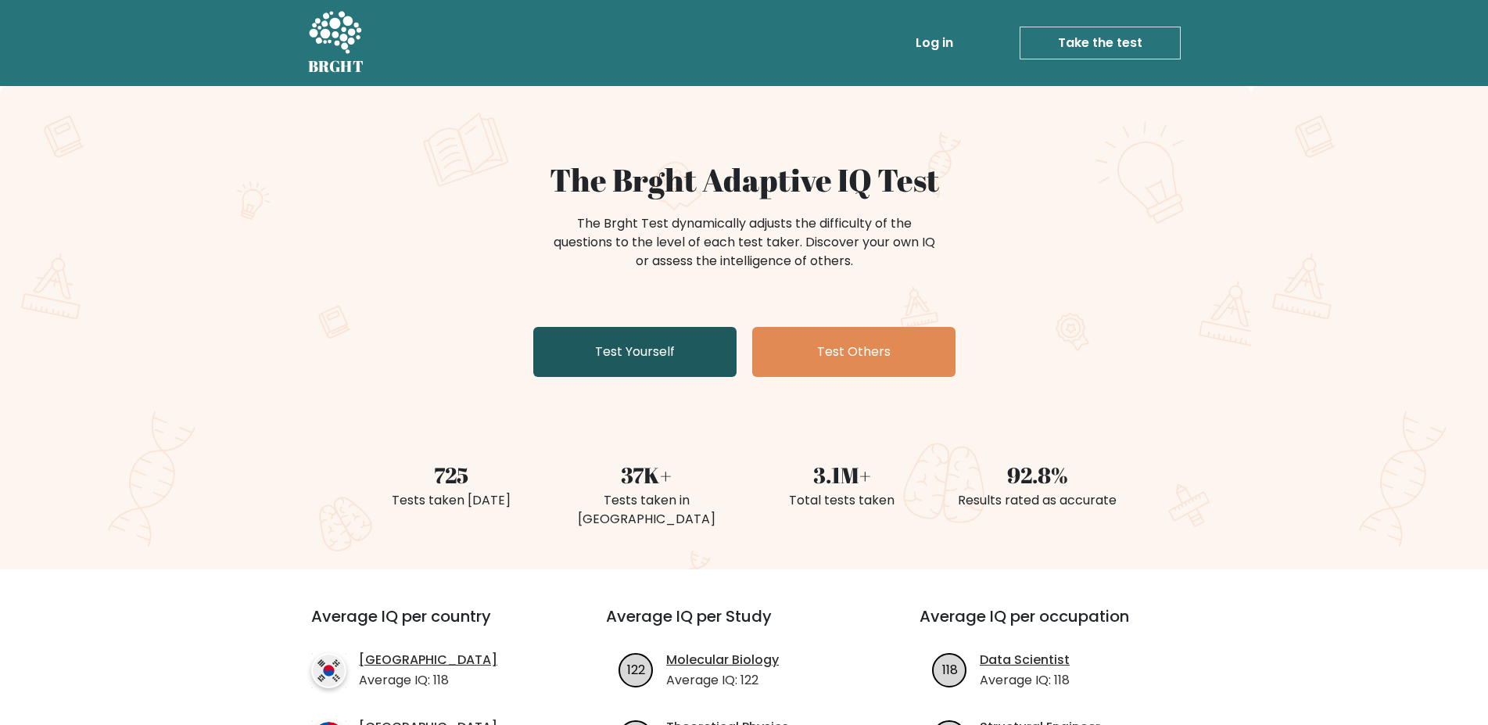
click at [563, 343] on link "Test Yourself" at bounding box center [634, 352] width 203 height 50
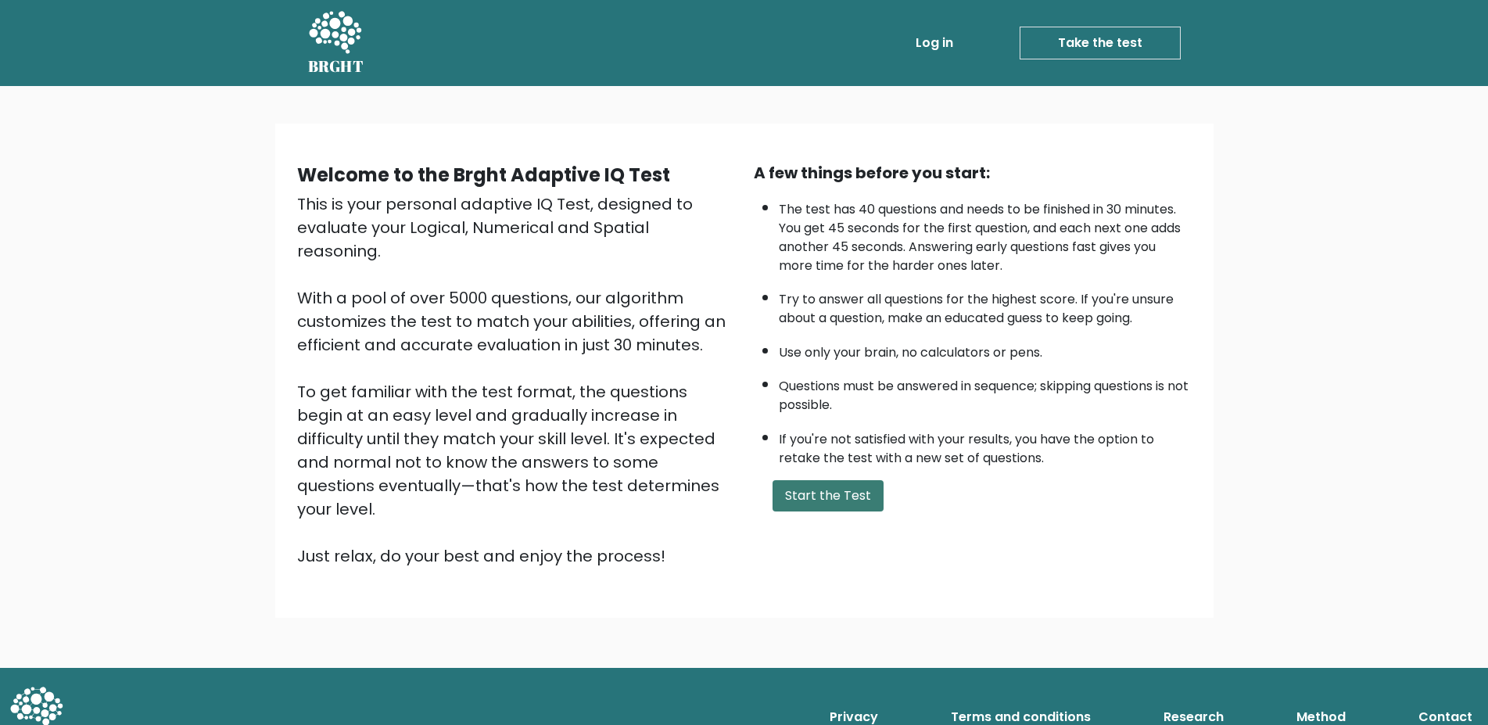
click at [842, 512] on button "Start the Test" at bounding box center [828, 495] width 111 height 31
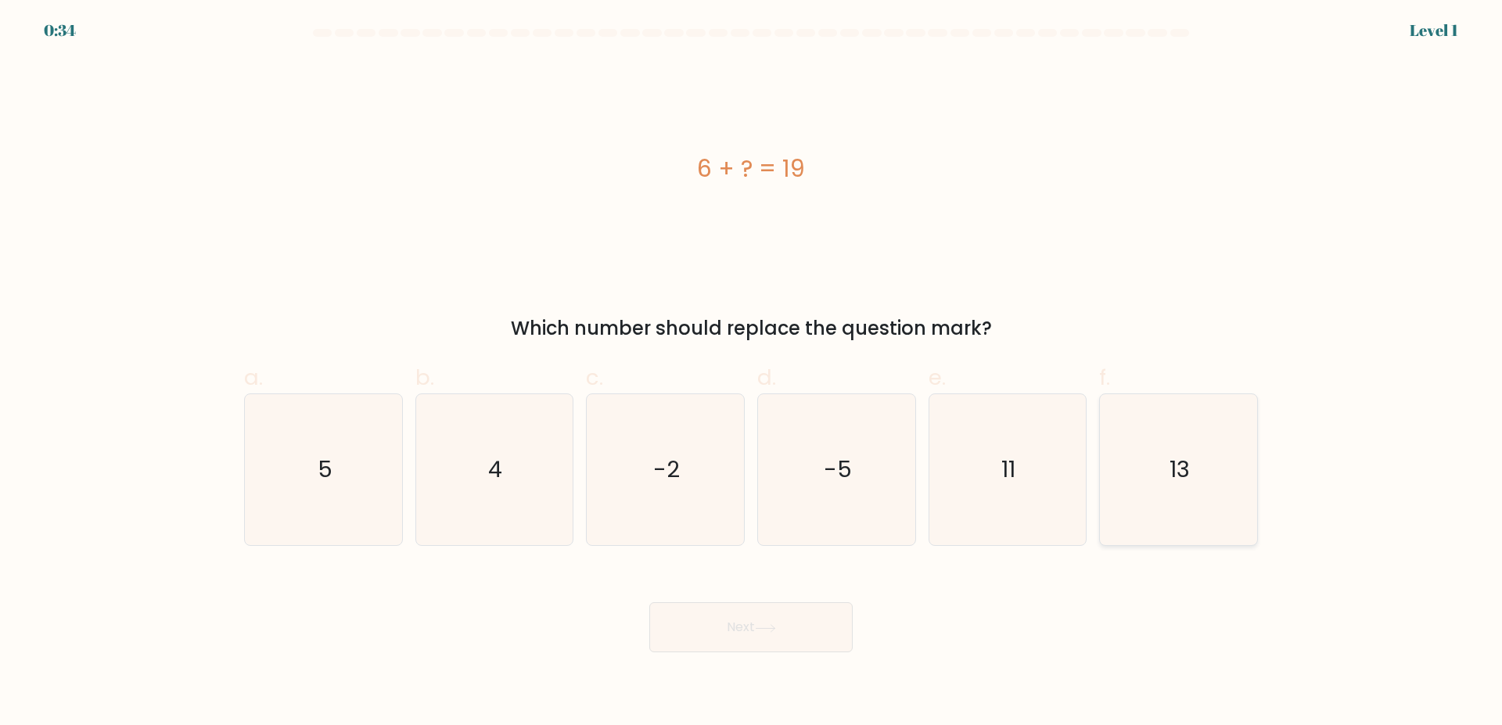
click at [1157, 449] on icon "13" at bounding box center [1178, 469] width 151 height 151
click at [821, 615] on button "Next" at bounding box center [750, 627] width 203 height 50
click at [1218, 440] on icon "13" at bounding box center [1178, 469] width 151 height 151
click at [752, 373] on input "f. 13" at bounding box center [751, 368] width 1 height 10
radio input "true"
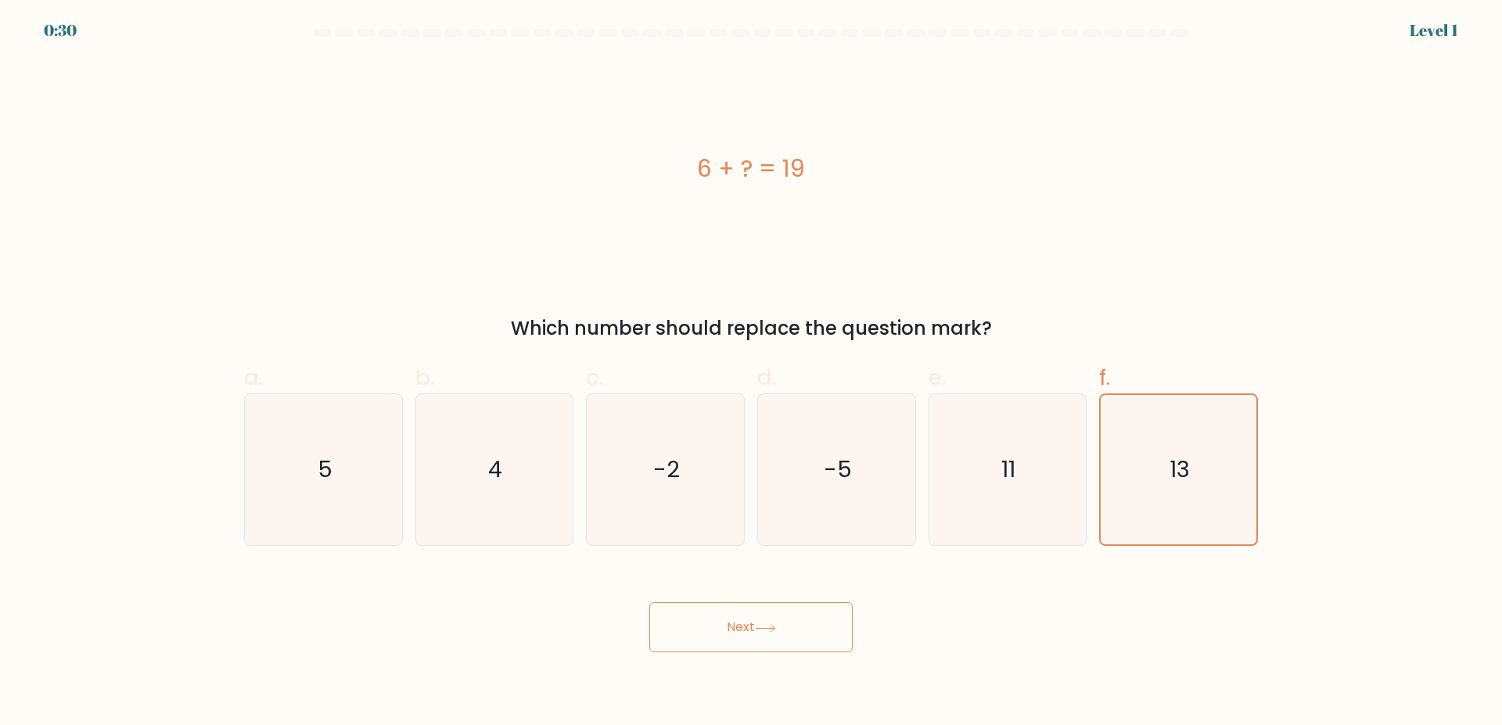
click at [802, 627] on button "Next" at bounding box center [750, 627] width 203 height 50
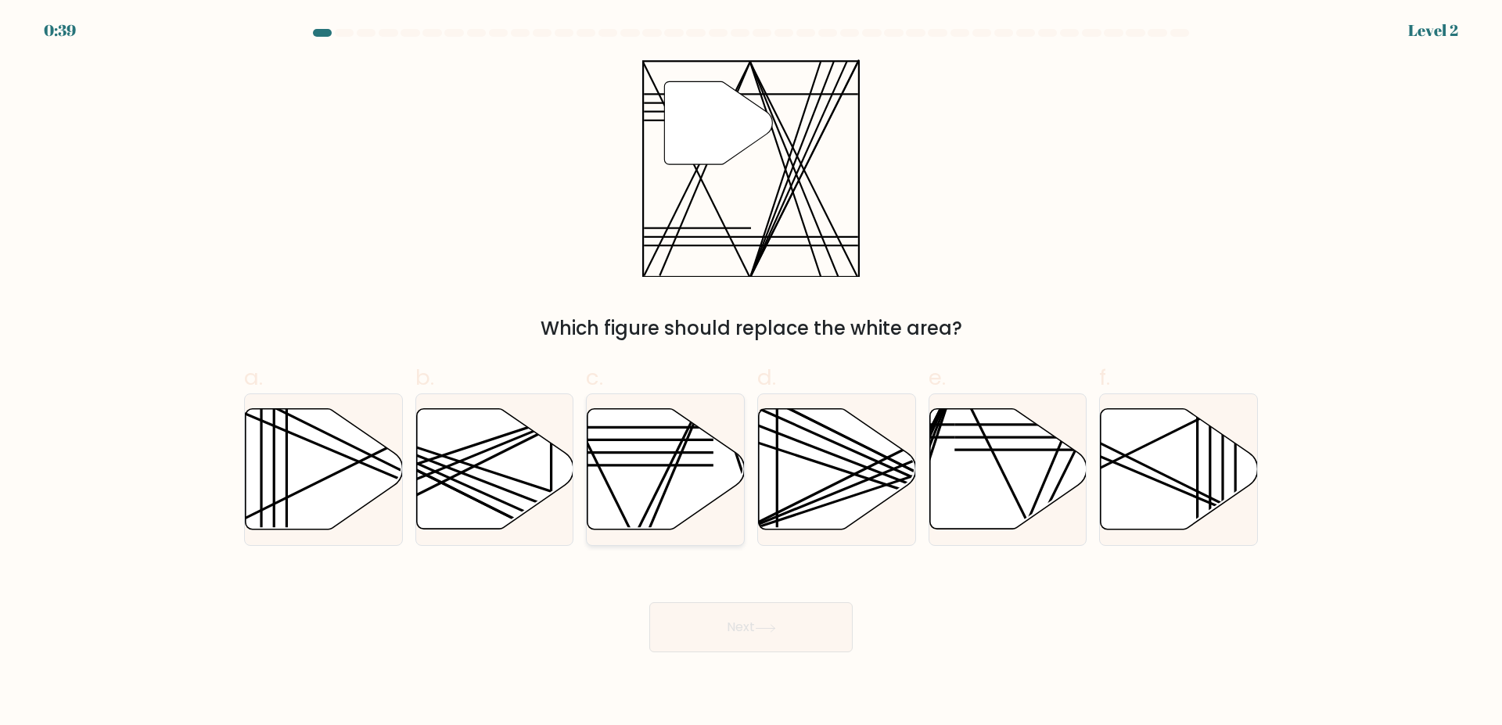
click at [672, 474] on line at bounding box center [645, 535] width 131 height 311
click at [751, 373] on input "c." at bounding box center [751, 368] width 1 height 10
radio input "true"
click at [745, 630] on button "Next" at bounding box center [750, 627] width 203 height 50
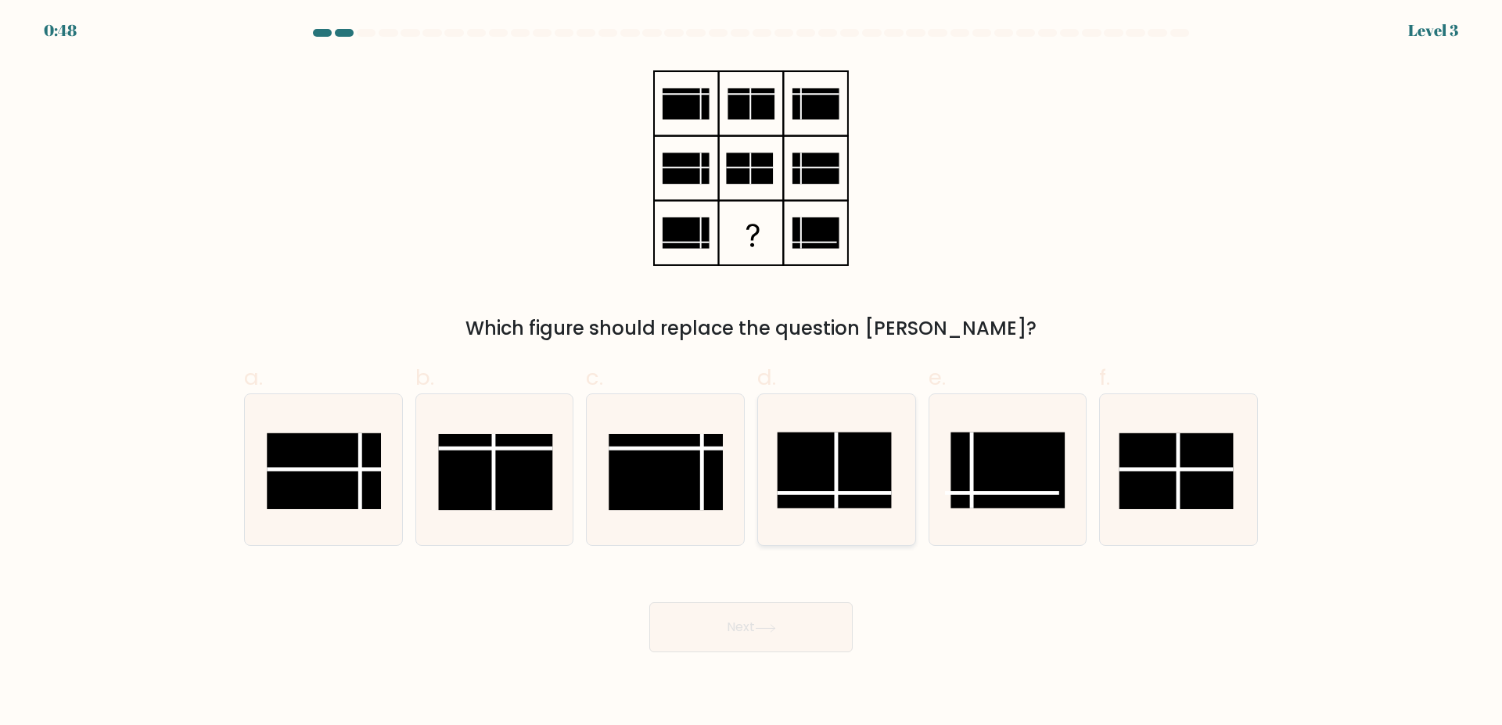
click at [802, 480] on rect at bounding box center [834, 471] width 114 height 76
click at [752, 373] on input "d." at bounding box center [751, 368] width 1 height 10
radio input "true"
click at [806, 626] on button "Next" at bounding box center [750, 627] width 203 height 50
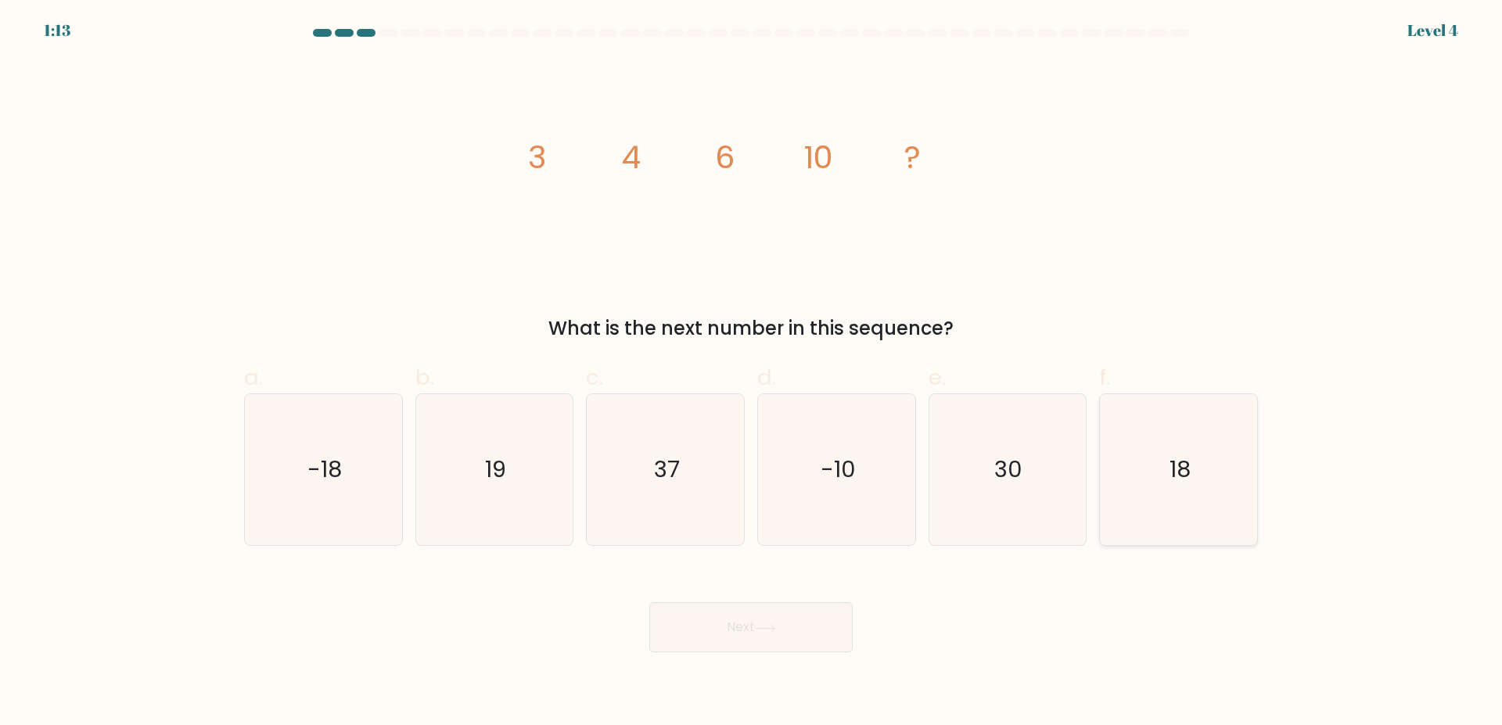
drag, startPoint x: 1212, startPoint y: 472, endPoint x: 1100, endPoint y: 526, distance: 124.6
click at [1208, 479] on icon "18" at bounding box center [1178, 469] width 151 height 151
click at [792, 637] on button "Next" at bounding box center [750, 627] width 203 height 50
click at [1151, 490] on icon "18" at bounding box center [1178, 469] width 151 height 151
click at [752, 373] on input "f. 18" at bounding box center [751, 368] width 1 height 10
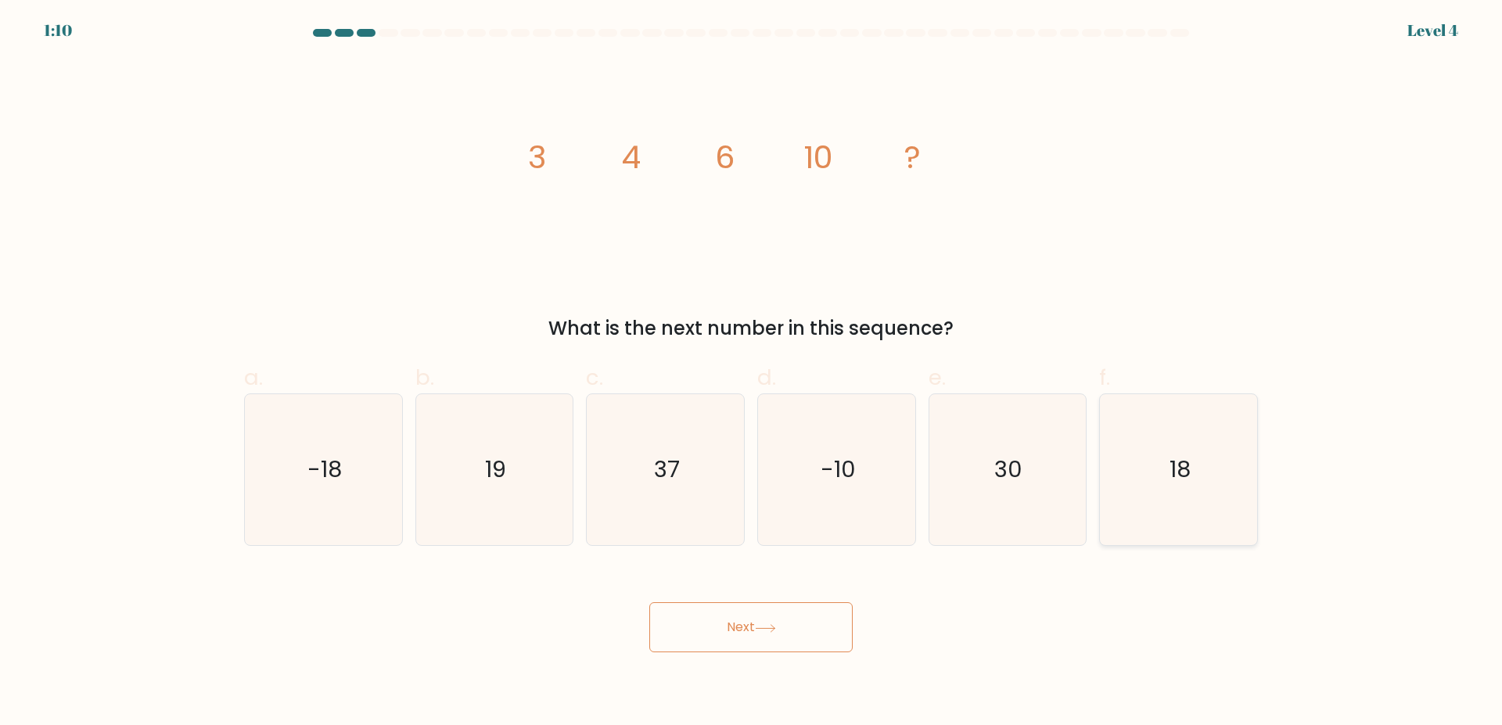
radio input "true"
click at [782, 640] on button "Next" at bounding box center [750, 627] width 203 height 50
click at [776, 631] on icon at bounding box center [765, 628] width 21 height 9
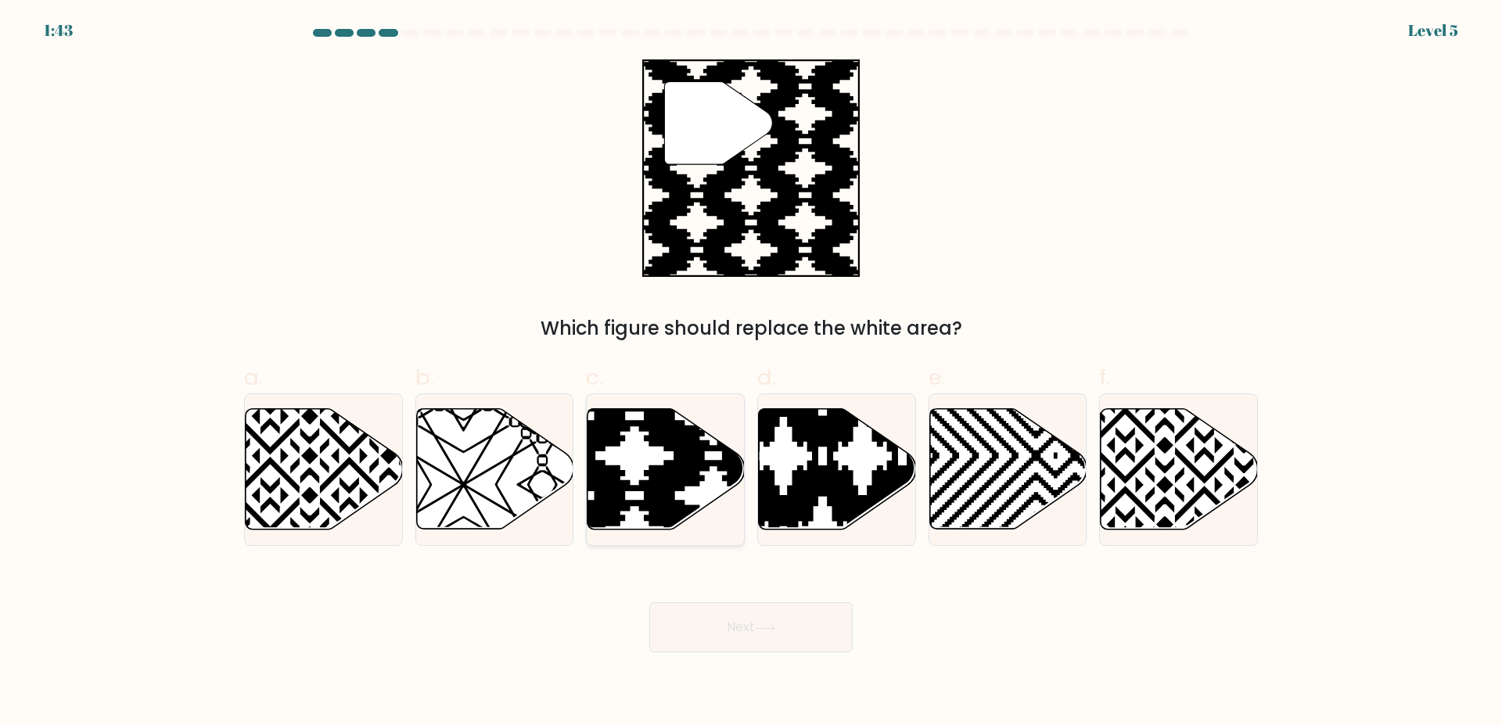
click at [681, 473] on icon at bounding box center [713, 535] width 317 height 317
click at [751, 373] on input "c." at bounding box center [751, 368] width 1 height 10
radio input "true"
click at [776, 630] on icon at bounding box center [765, 628] width 21 height 9
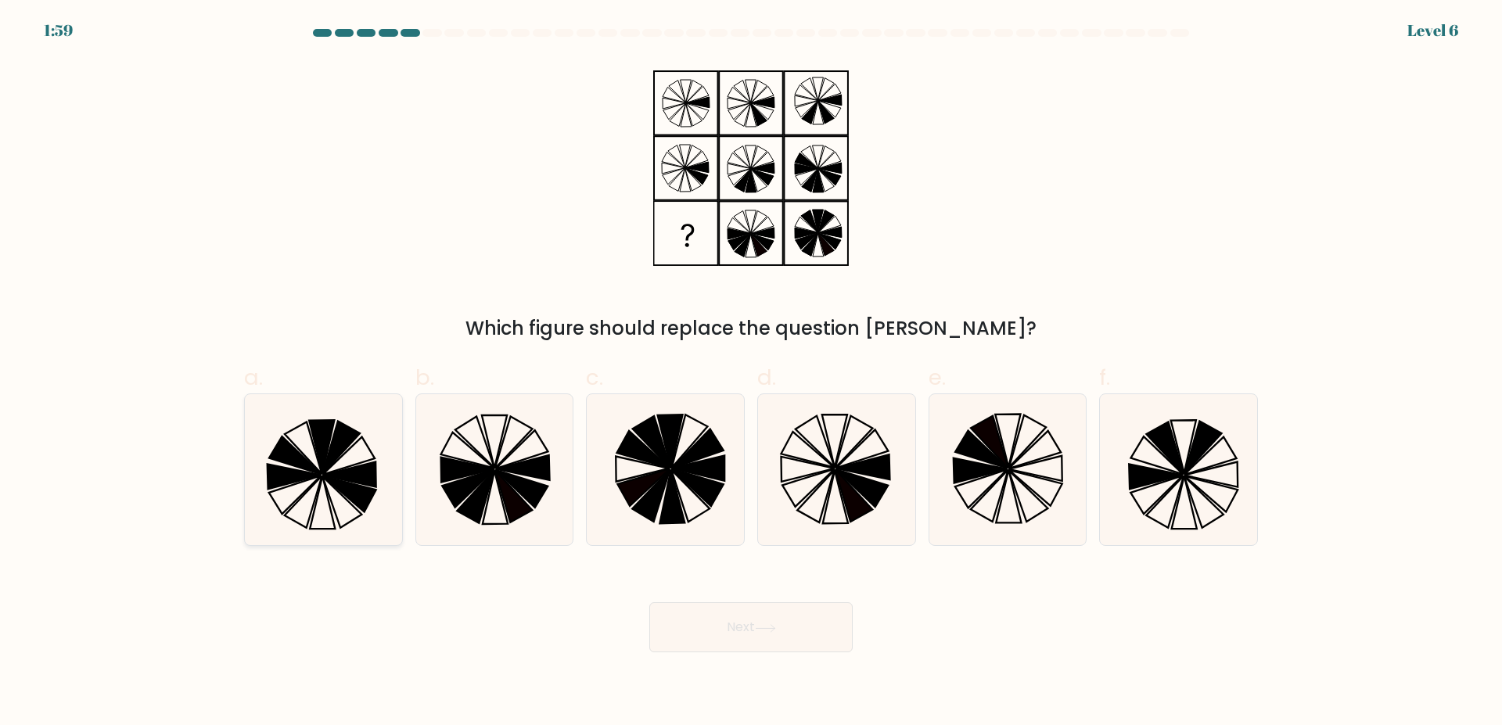
click at [344, 471] on icon at bounding box center [348, 474] width 53 height 25
click at [751, 373] on input "a." at bounding box center [751, 368] width 1 height 10
radio input "true"
click at [699, 619] on button "Next" at bounding box center [750, 627] width 203 height 50
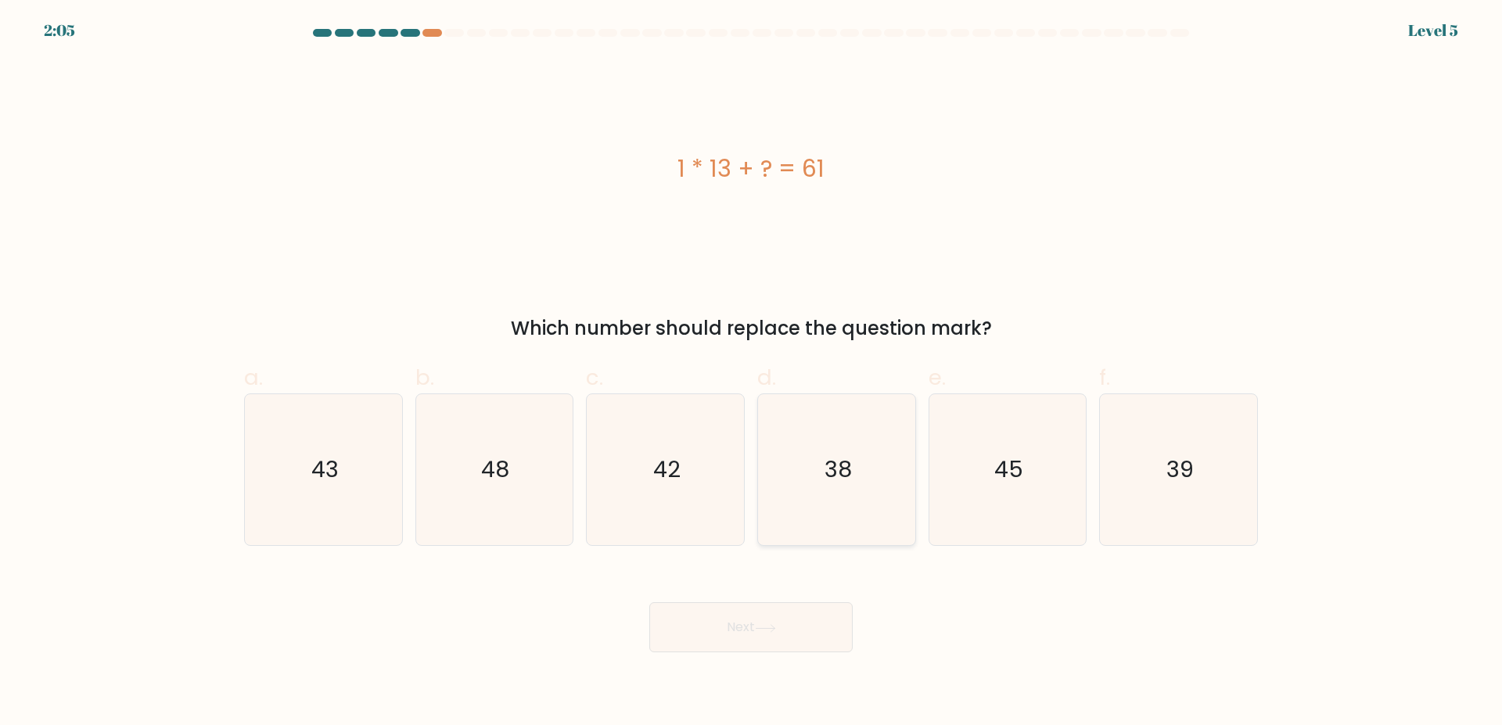
click at [821, 520] on icon "38" at bounding box center [836, 469] width 151 height 151
click at [752, 373] on input "d. 38" at bounding box center [751, 368] width 1 height 10
radio input "true"
click at [786, 652] on button "Next" at bounding box center [750, 627] width 203 height 50
click at [778, 642] on button "Next" at bounding box center [750, 627] width 203 height 50
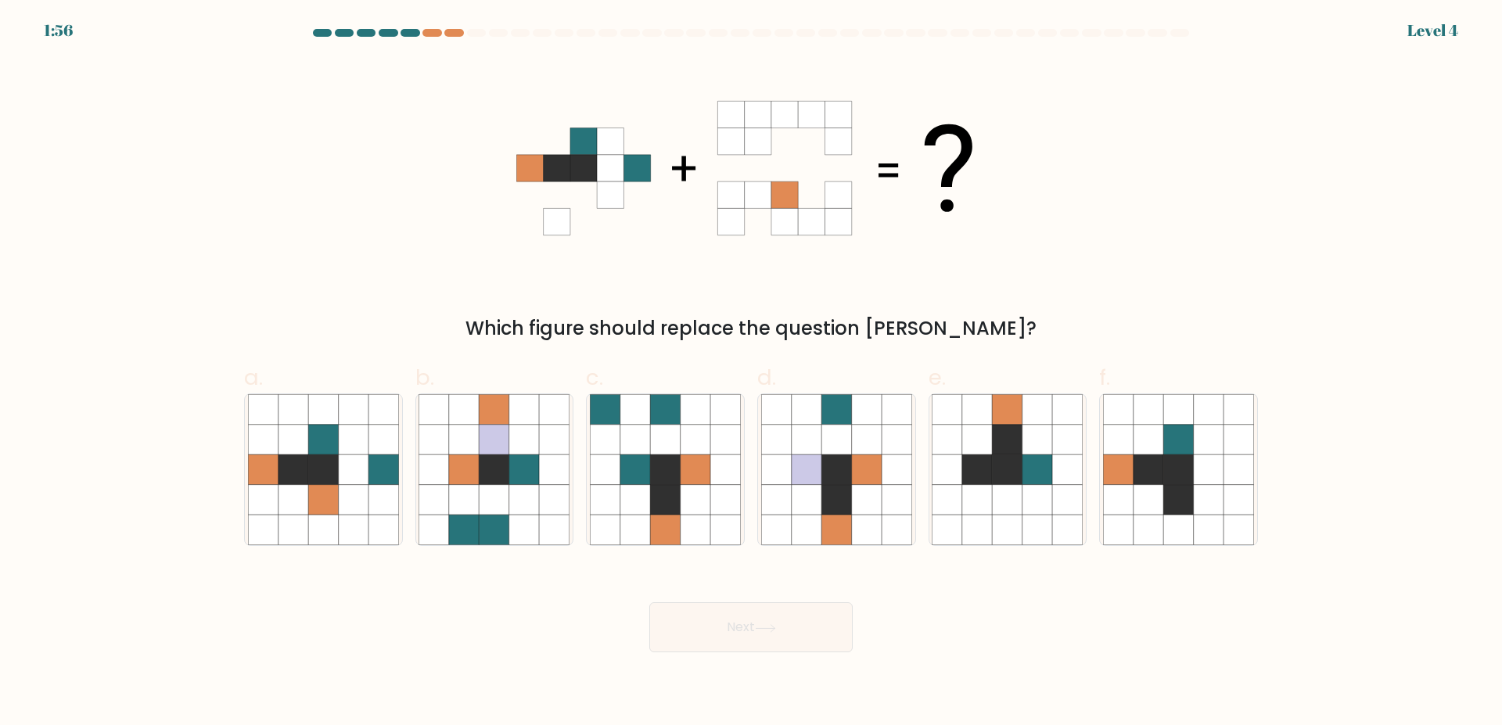
click at [776, 632] on icon at bounding box center [765, 628] width 21 height 9
click at [1001, 635] on div "Next" at bounding box center [751, 609] width 1032 height 88
click at [686, 476] on icon at bounding box center [695, 470] width 30 height 30
click at [751, 373] on input "c." at bounding box center [751, 368] width 1 height 10
radio input "true"
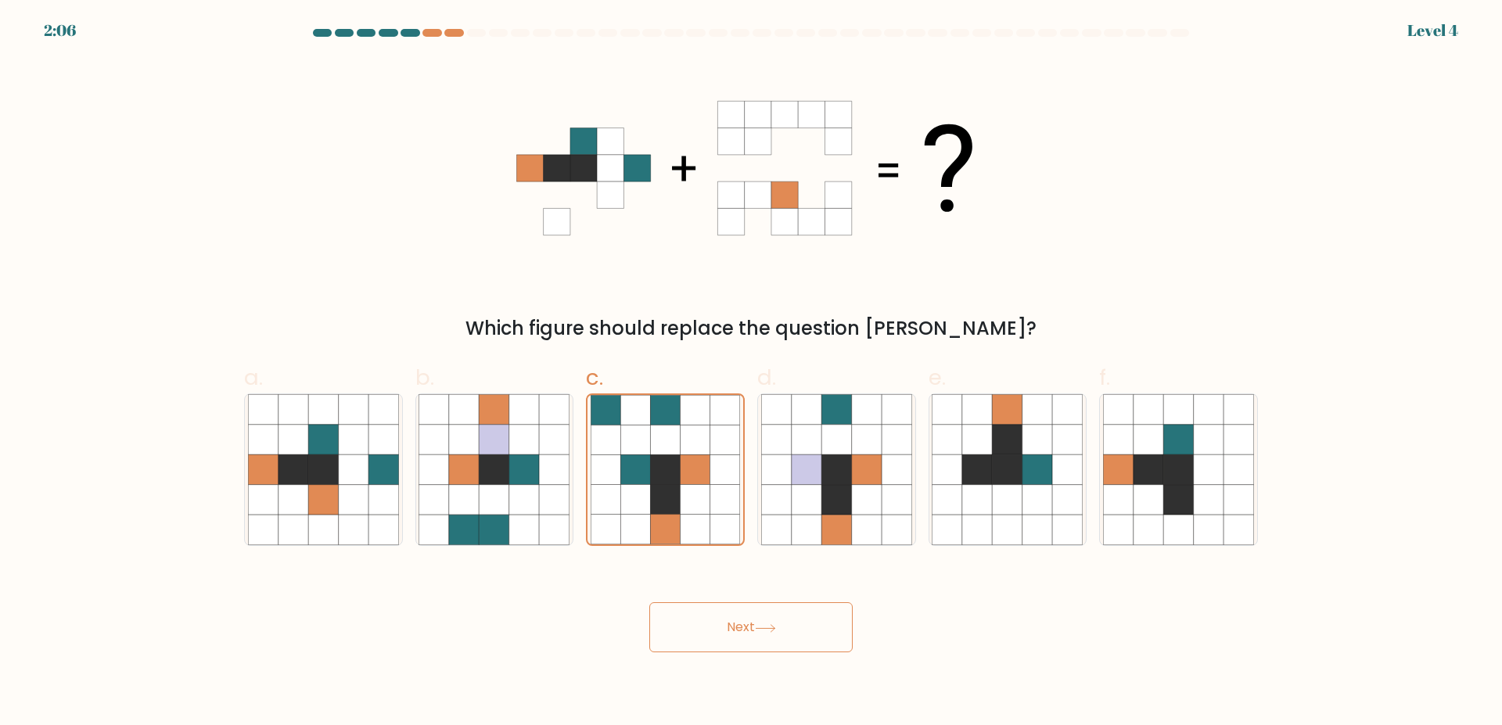
click at [708, 620] on button "Next" at bounding box center [750, 627] width 203 height 50
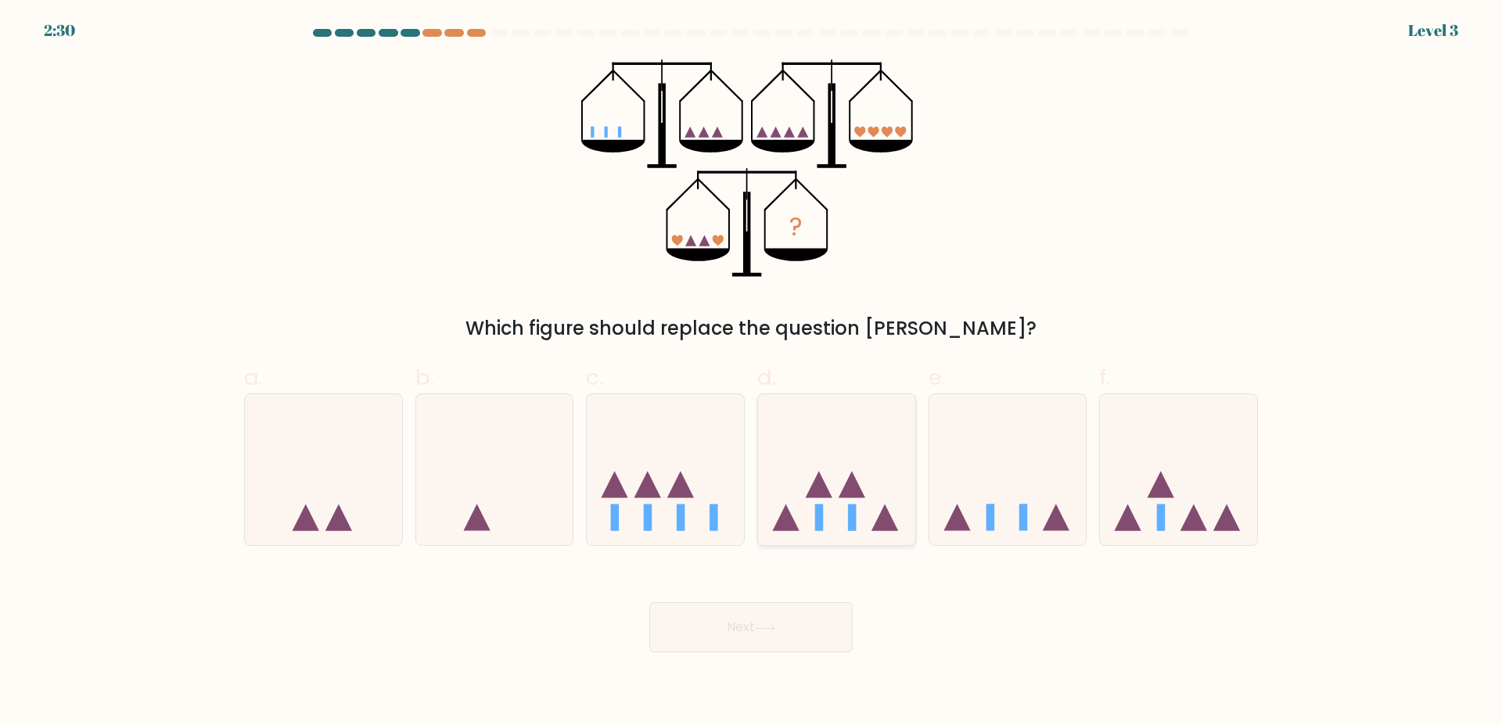
click at [883, 512] on icon at bounding box center [884, 517] width 27 height 27
click at [752, 373] on input "d." at bounding box center [751, 368] width 1 height 10
radio input "true"
click at [763, 622] on button "Next" at bounding box center [750, 627] width 203 height 50
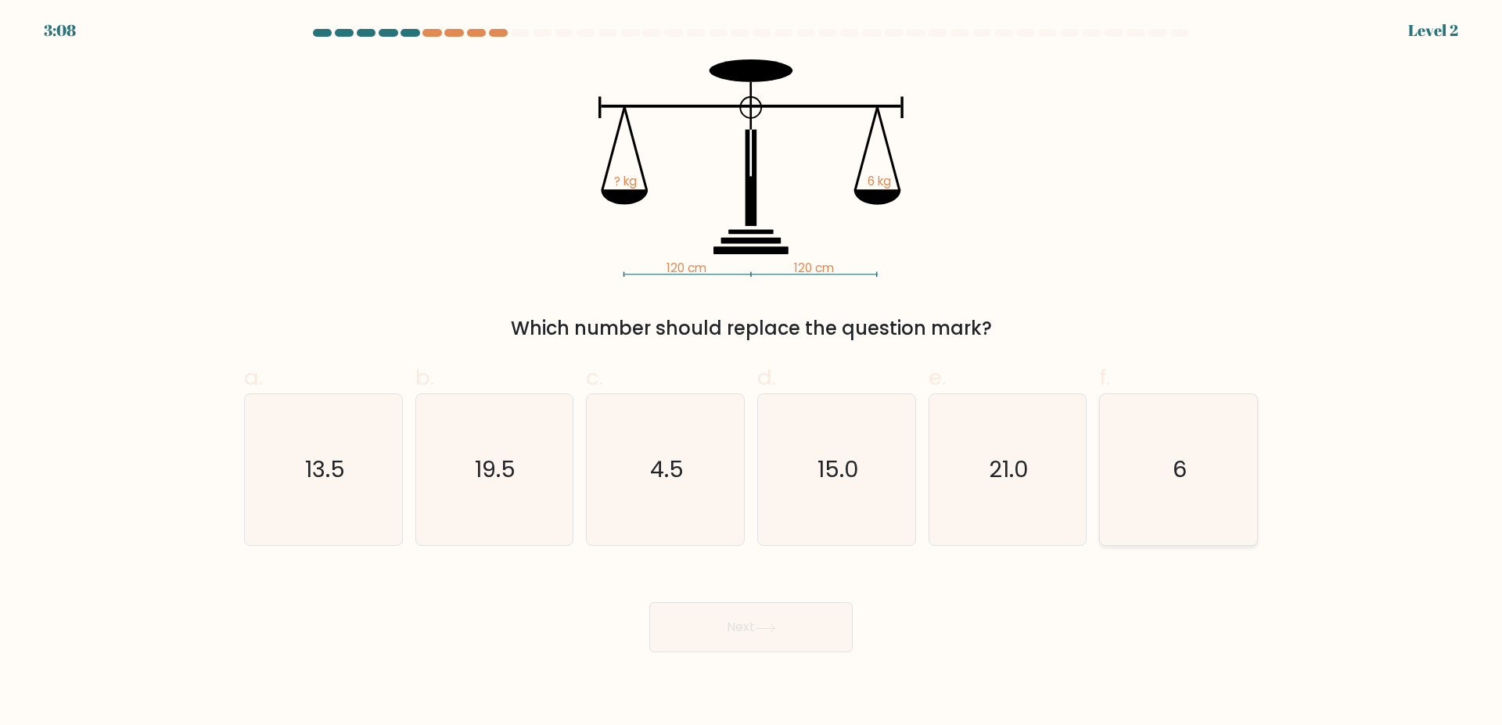
click at [1146, 482] on icon "6" at bounding box center [1178, 469] width 151 height 151
click at [752, 373] on input "f. 6" at bounding box center [751, 368] width 1 height 10
radio input "true"
click at [773, 628] on icon at bounding box center [765, 627] width 19 height 7
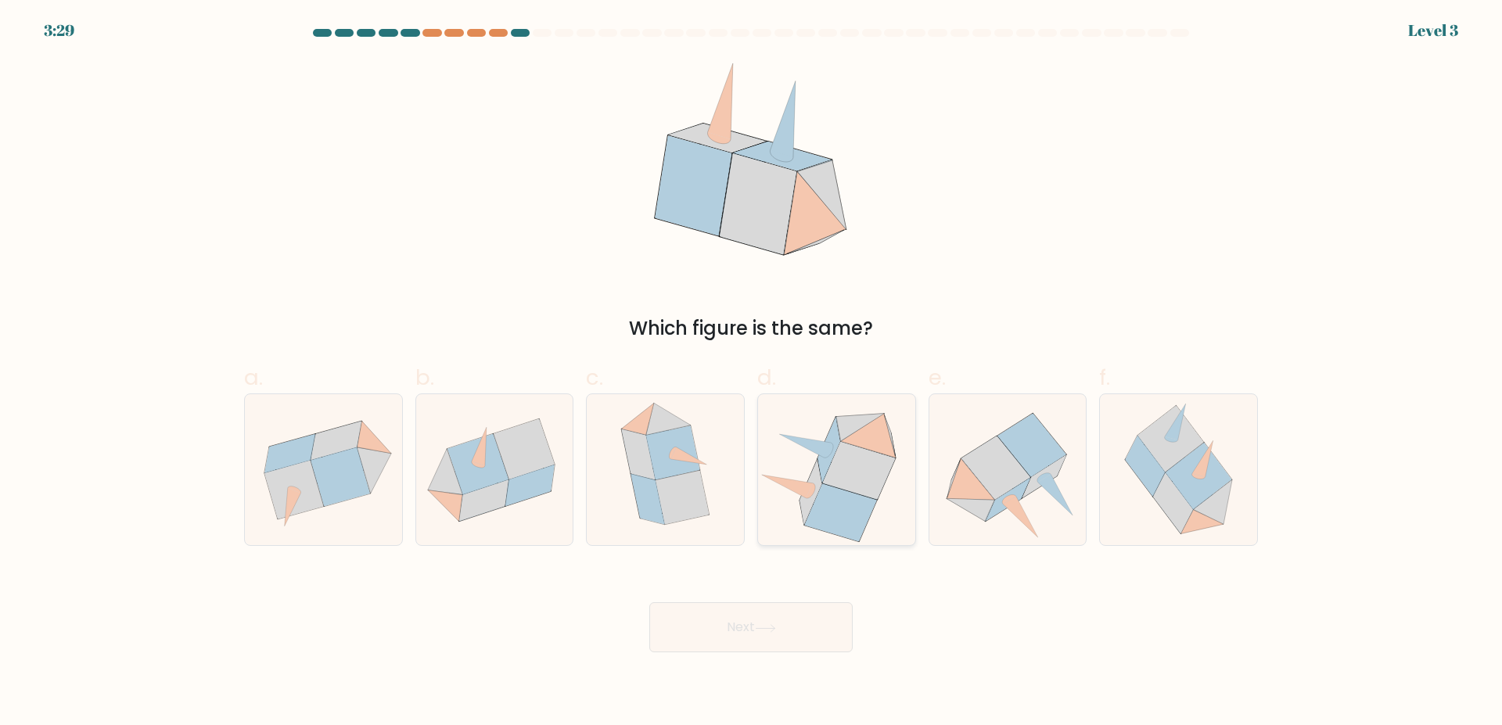
click at [860, 516] on icon at bounding box center [841, 512] width 72 height 58
click at [752, 373] on input "d." at bounding box center [751, 368] width 1 height 10
radio input "true"
click at [799, 619] on button "Next" at bounding box center [750, 627] width 203 height 50
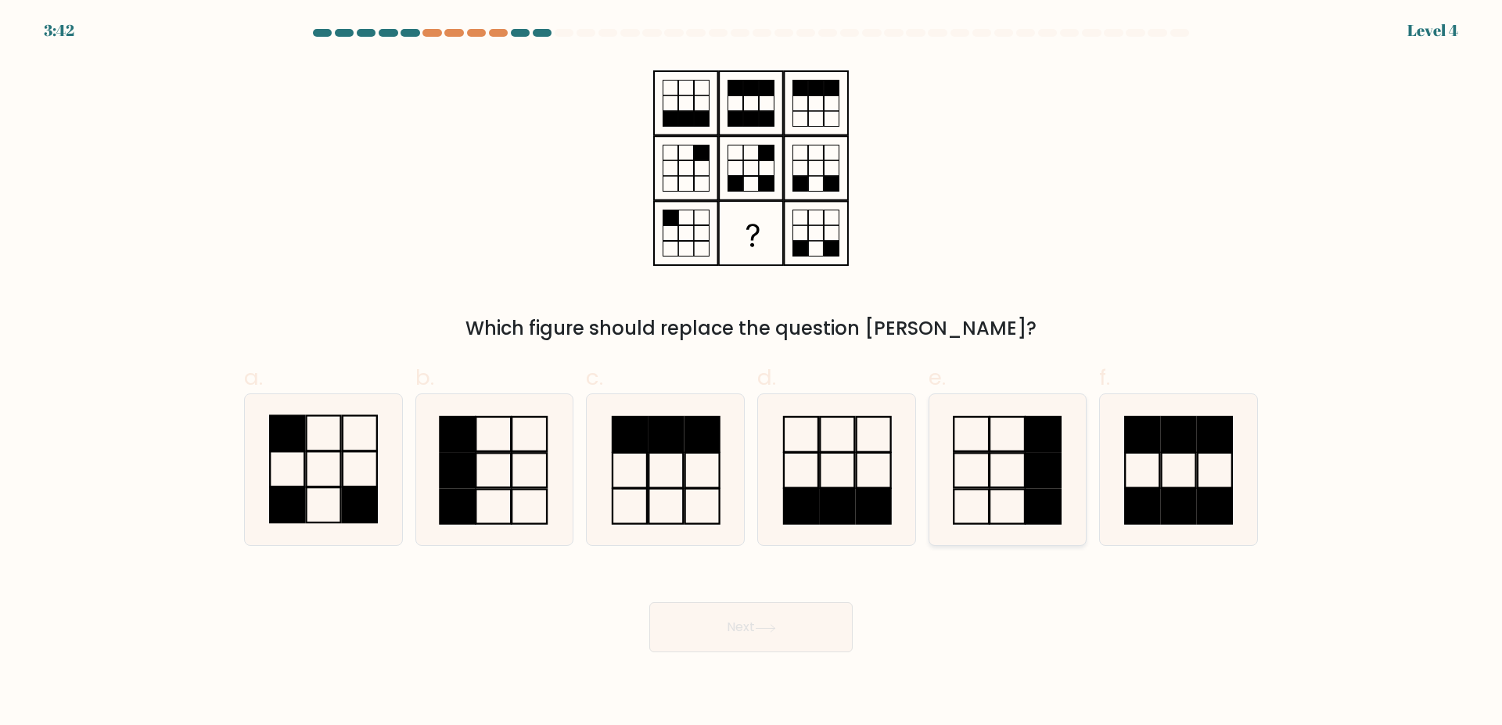
click at [1048, 508] on rect at bounding box center [1042, 507] width 35 height 34
click at [752, 373] on input "e." at bounding box center [751, 368] width 1 height 10
radio input "true"
click at [847, 625] on button "Next" at bounding box center [750, 627] width 203 height 50
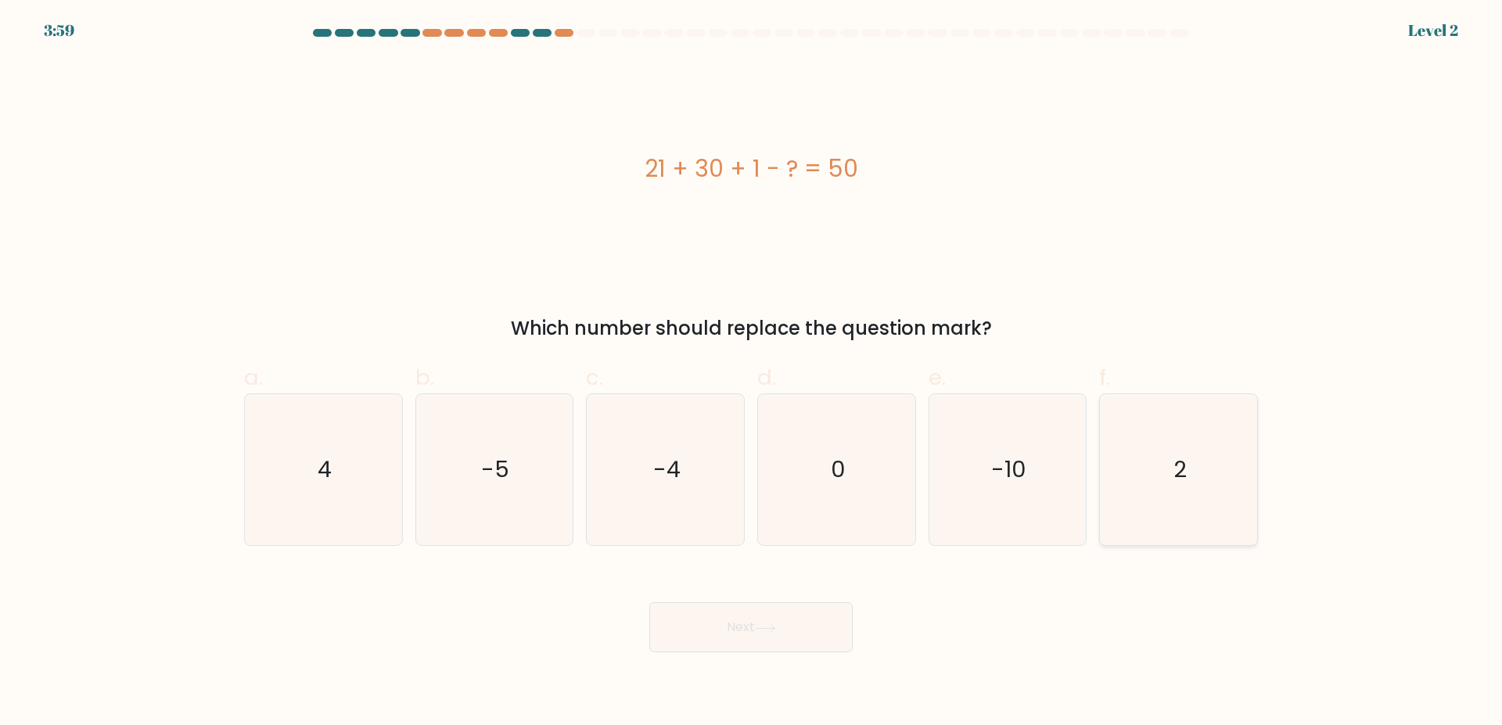
click at [1179, 480] on icon "2" at bounding box center [1178, 469] width 151 height 151
click at [752, 373] on input "f. 2" at bounding box center [751, 368] width 1 height 10
radio input "true"
click at [776, 626] on icon at bounding box center [765, 628] width 21 height 9
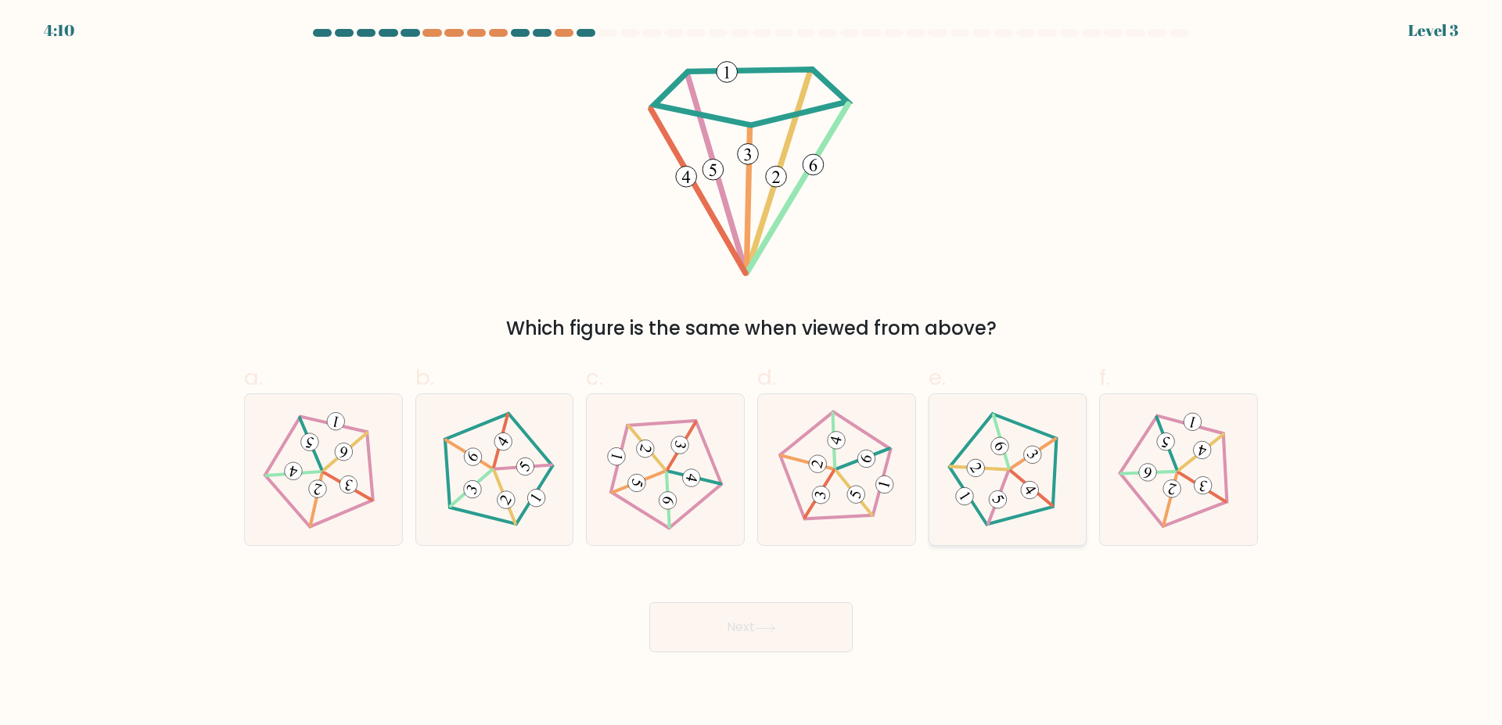
click at [1021, 472] on icon at bounding box center [1007, 470] width 120 height 120
click at [752, 373] on input "e." at bounding box center [751, 368] width 1 height 10
radio input "true"
click at [728, 622] on button "Next" at bounding box center [750, 627] width 203 height 50
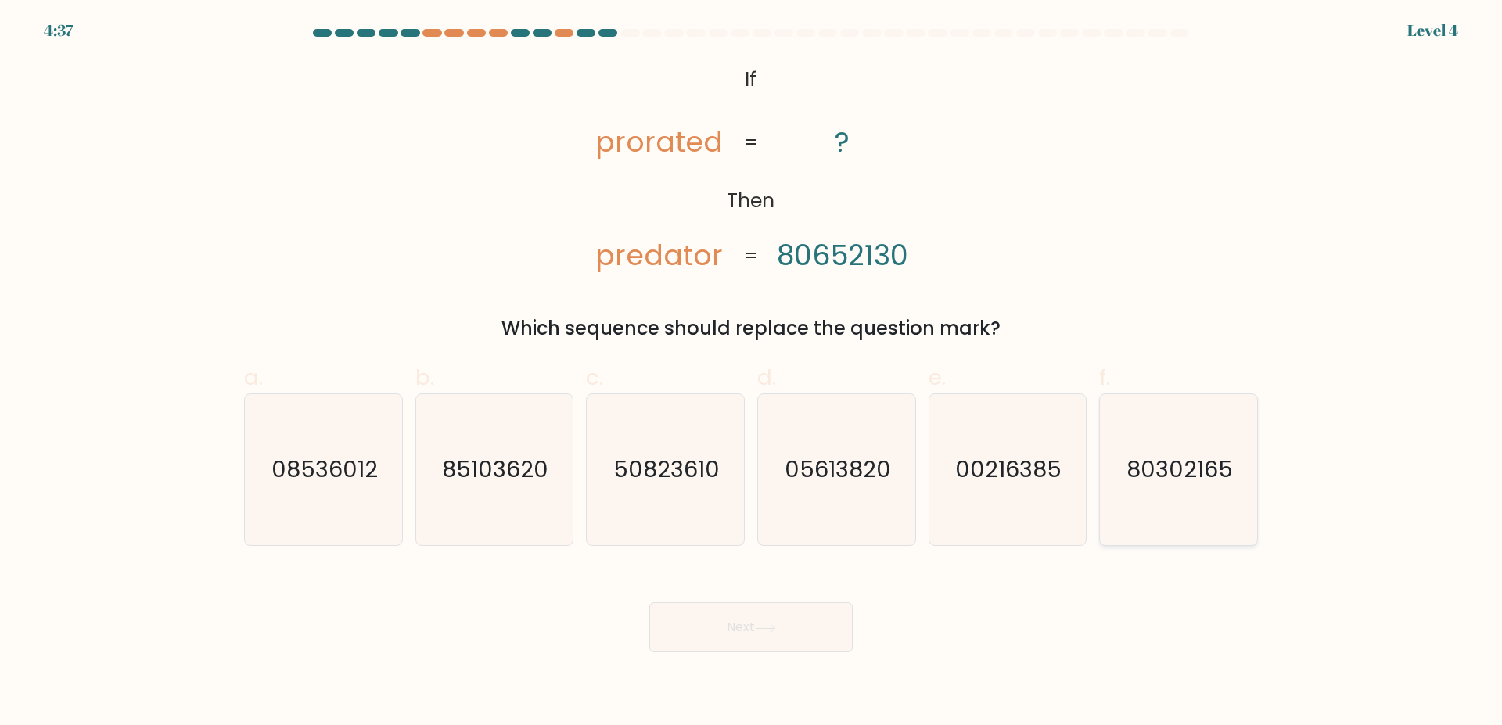
click at [1209, 490] on icon "80302165" at bounding box center [1178, 469] width 151 height 151
click at [752, 373] on input "f. 80302165" at bounding box center [751, 368] width 1 height 10
radio input "true"
click at [802, 623] on button "Next" at bounding box center [750, 627] width 203 height 50
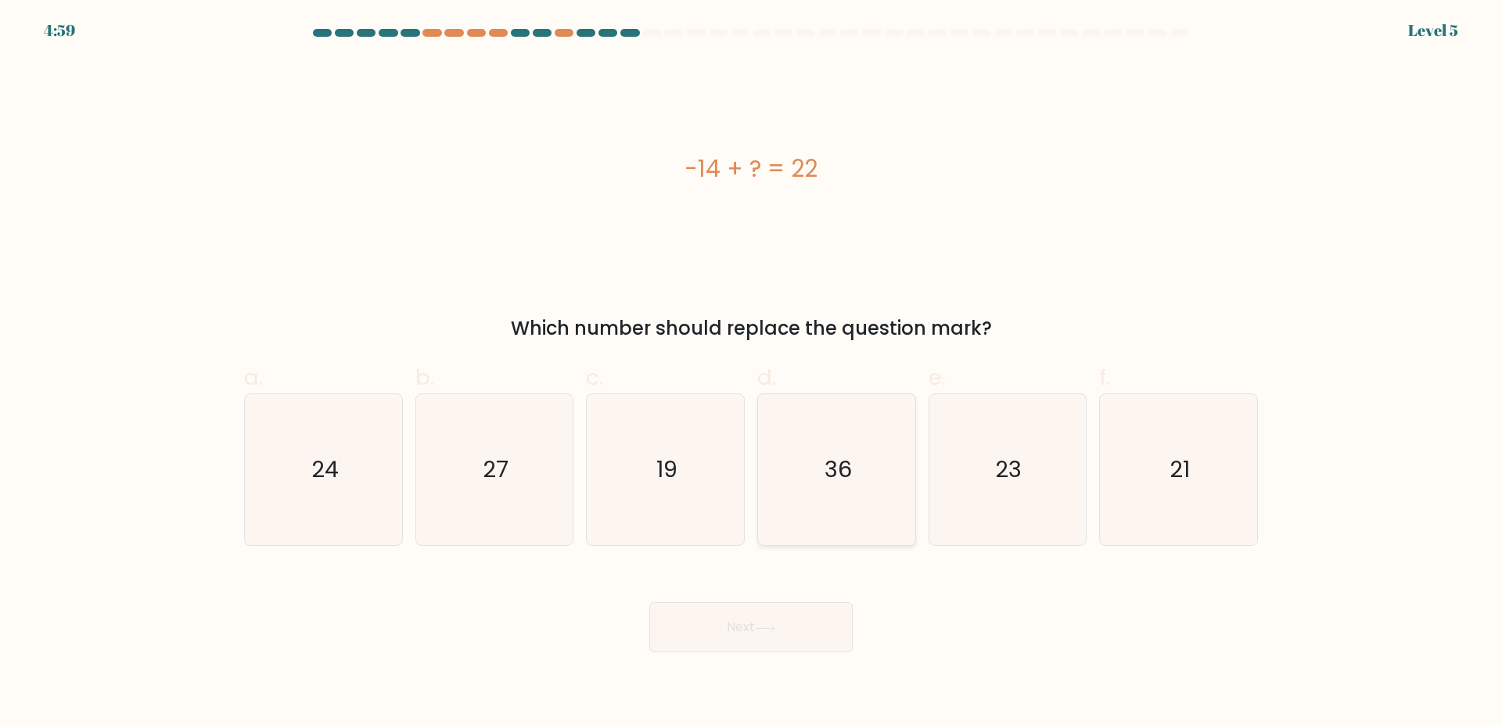
click at [827, 515] on icon "36" at bounding box center [836, 469] width 151 height 151
click at [752, 373] on input "d. 36" at bounding box center [751, 368] width 1 height 10
radio input "true"
click at [799, 622] on button "Next" at bounding box center [750, 627] width 203 height 50
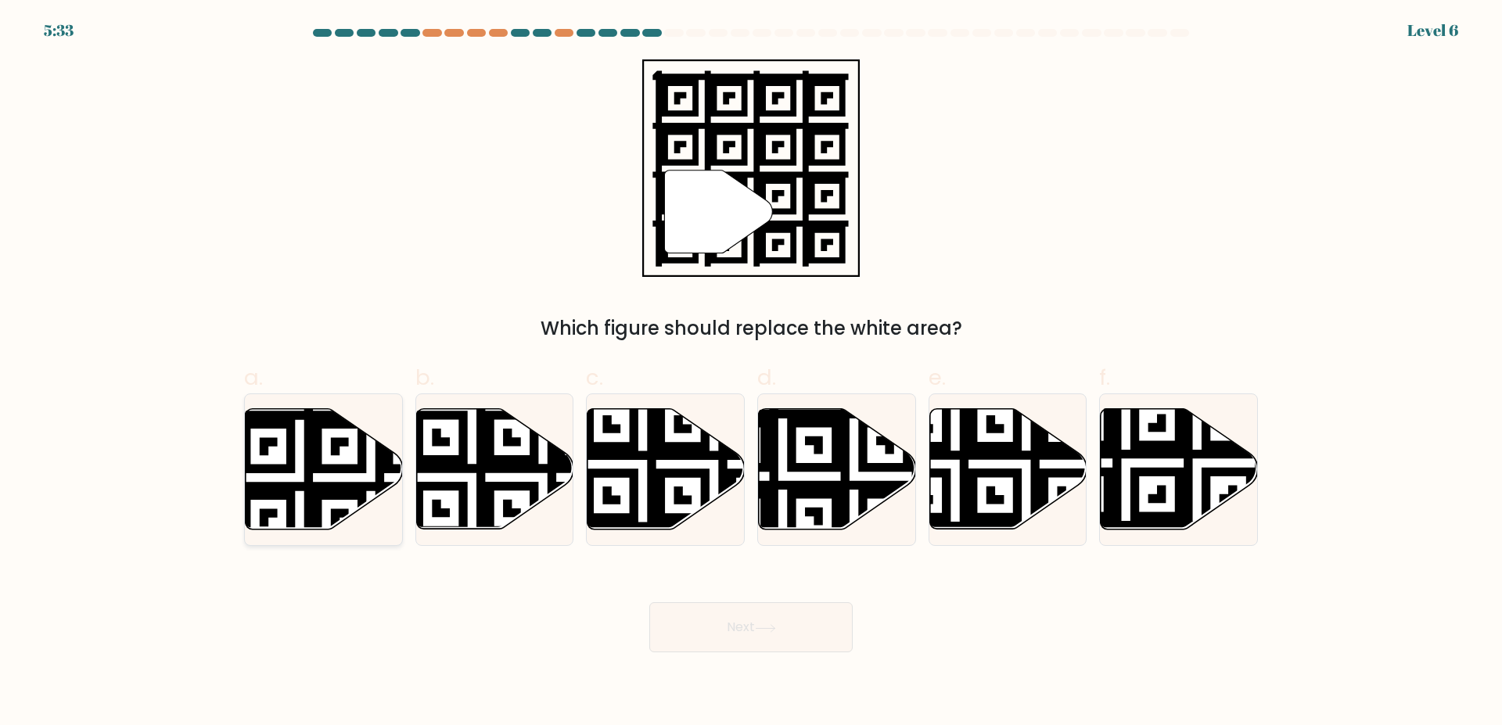
click at [361, 458] on icon at bounding box center [370, 406] width 285 height 285
click at [751, 373] on input "a." at bounding box center [751, 368] width 1 height 10
radio input "true"
click at [811, 621] on button "Next" at bounding box center [750, 627] width 203 height 50
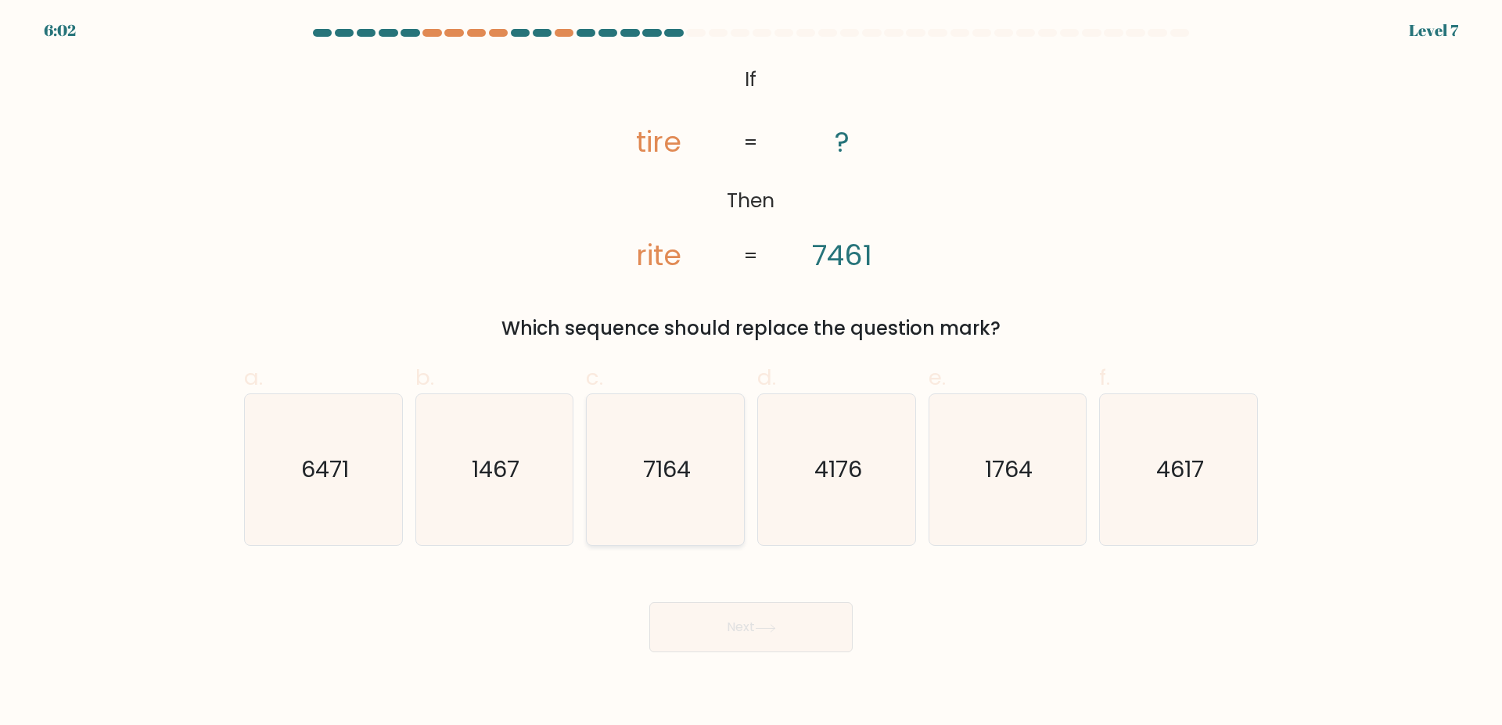
click at [716, 530] on icon "7164" at bounding box center [665, 469] width 151 height 151
click at [751, 373] on input "c. 7164" at bounding box center [751, 368] width 1 height 10
radio input "true"
click at [798, 616] on button "Next" at bounding box center [750, 627] width 203 height 50
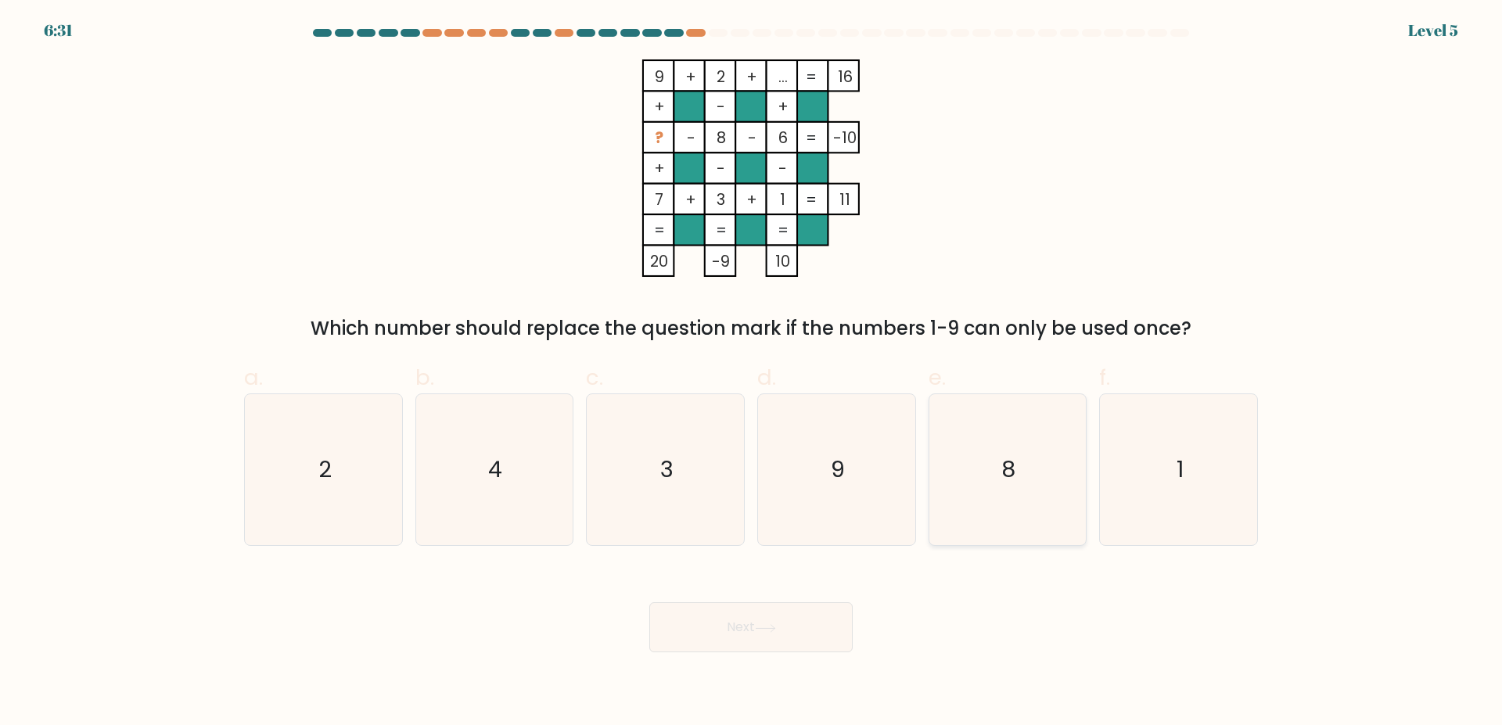
click at [1005, 490] on icon "8" at bounding box center [1007, 469] width 151 height 151
click at [752, 373] on input "e. 8" at bounding box center [751, 368] width 1 height 10
radio input "true"
click at [776, 626] on icon at bounding box center [765, 628] width 21 height 9
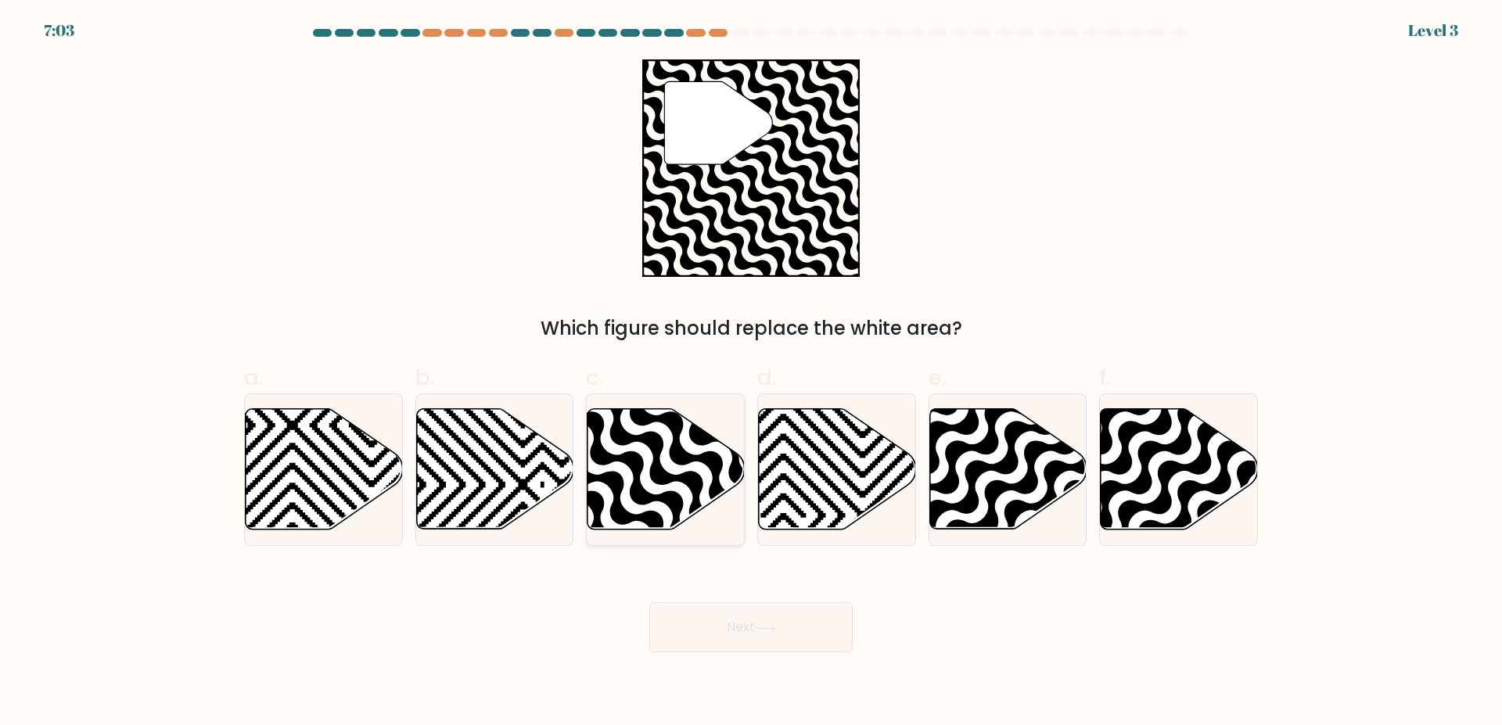
click at [649, 490] on icon at bounding box center [665, 469] width 157 height 120
click at [751, 373] on input "c." at bounding box center [751, 368] width 1 height 10
radio input "true"
click at [791, 606] on button "Next" at bounding box center [750, 627] width 203 height 50
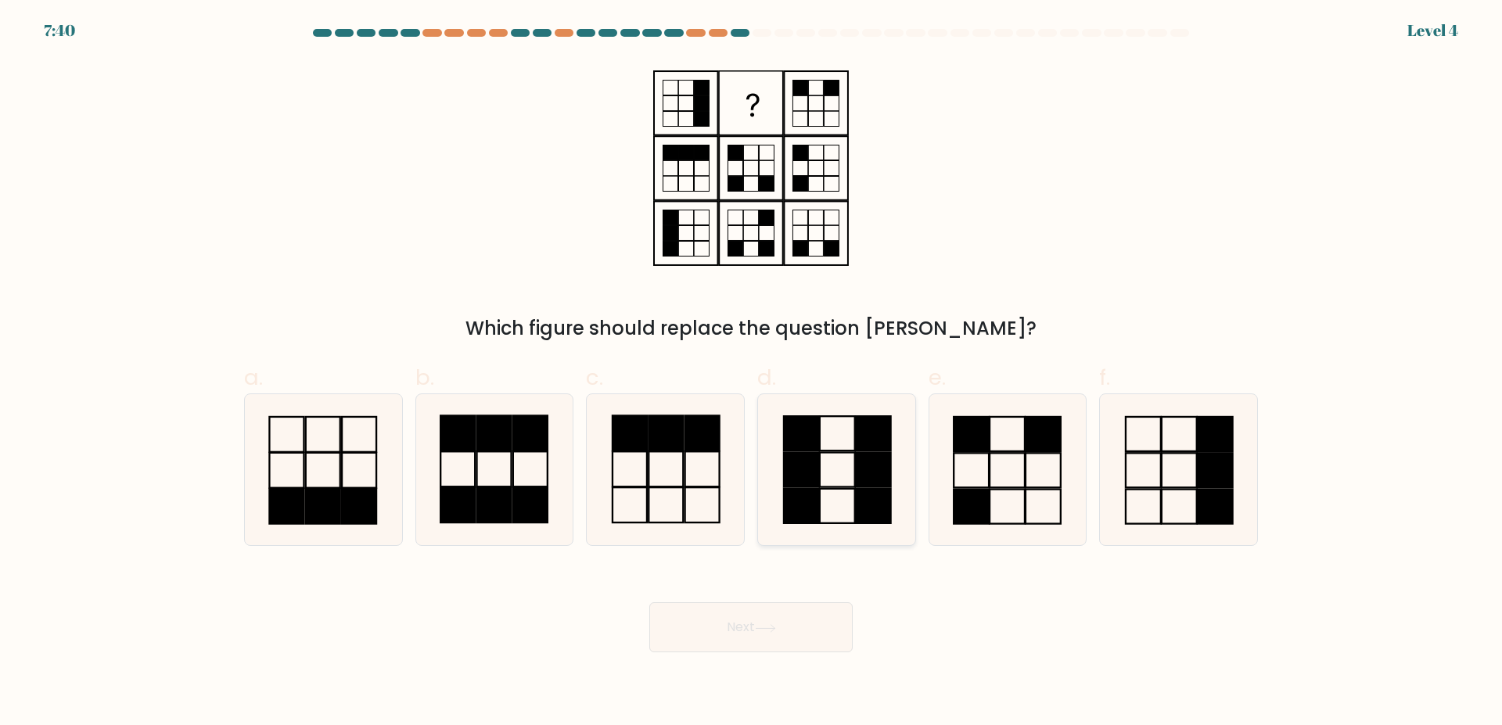
click at [813, 461] on rect at bounding box center [801, 470] width 35 height 34
click at [752, 373] on input "d." at bounding box center [751, 368] width 1 height 10
radio input "true"
click at [789, 613] on button "Next" at bounding box center [750, 627] width 203 height 50
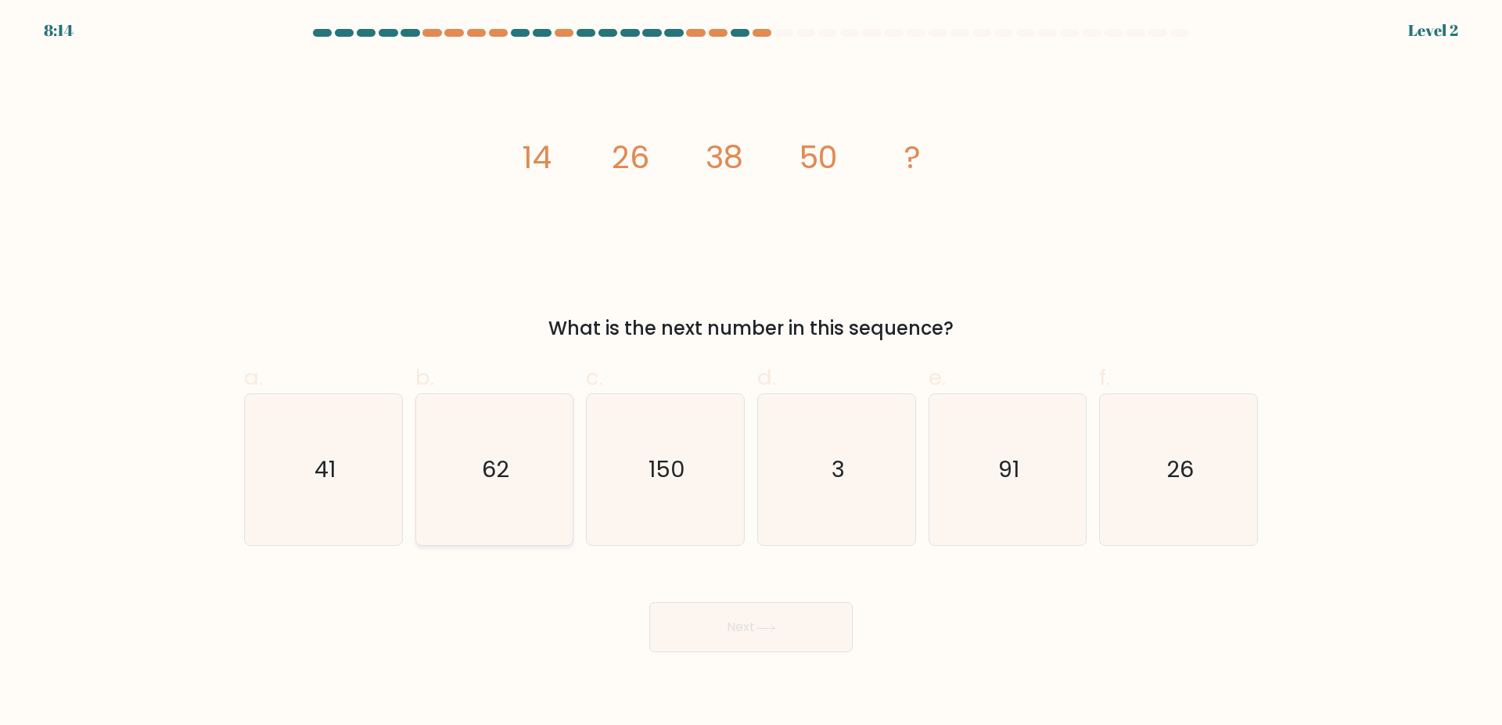
click at [490, 481] on icon "62" at bounding box center [493, 469] width 151 height 151
click at [751, 373] on input "b. 62" at bounding box center [751, 368] width 1 height 10
radio input "true"
click at [759, 607] on button "Next" at bounding box center [750, 627] width 203 height 50
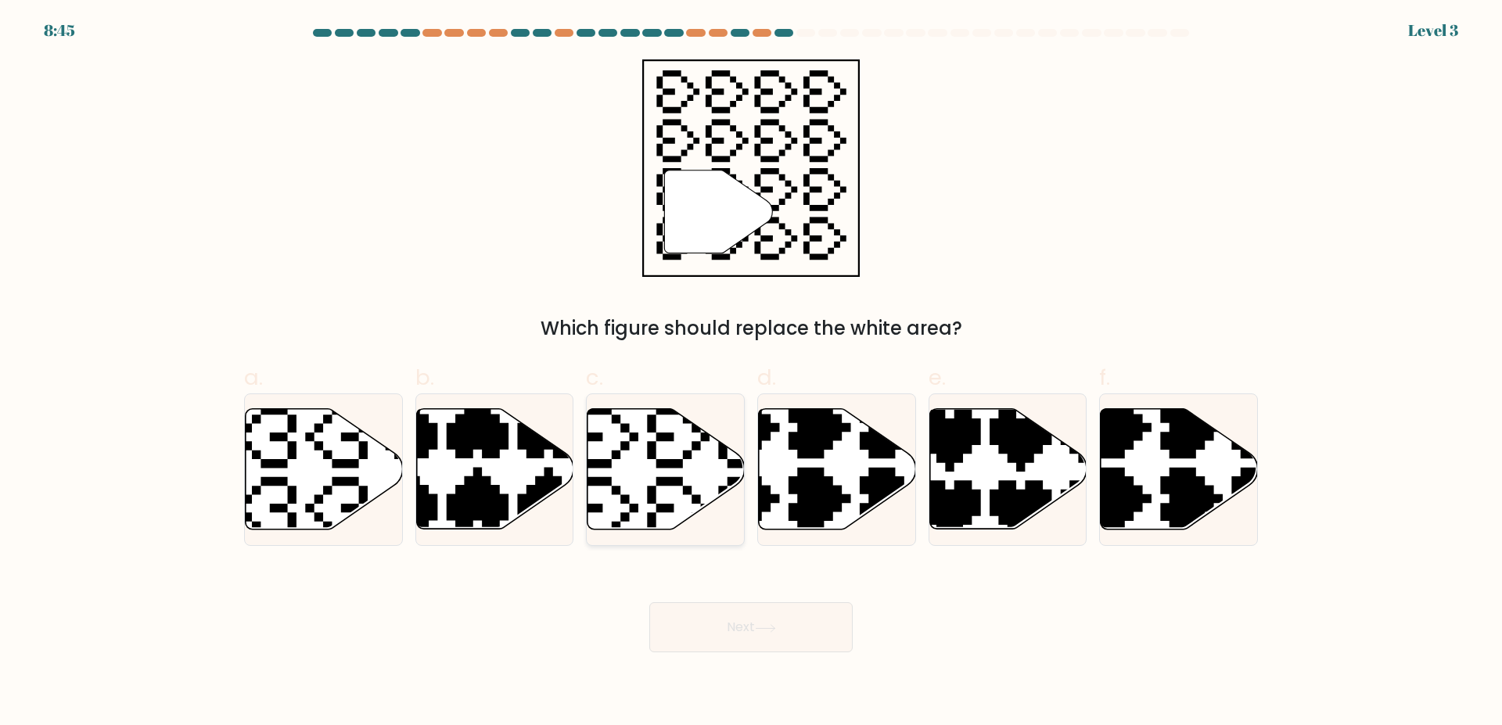
click at [657, 494] on icon at bounding box center [665, 469] width 157 height 120
click at [751, 373] on input "c." at bounding box center [751, 368] width 1 height 10
radio input "true"
click at [752, 605] on button "Next" at bounding box center [750, 627] width 203 height 50
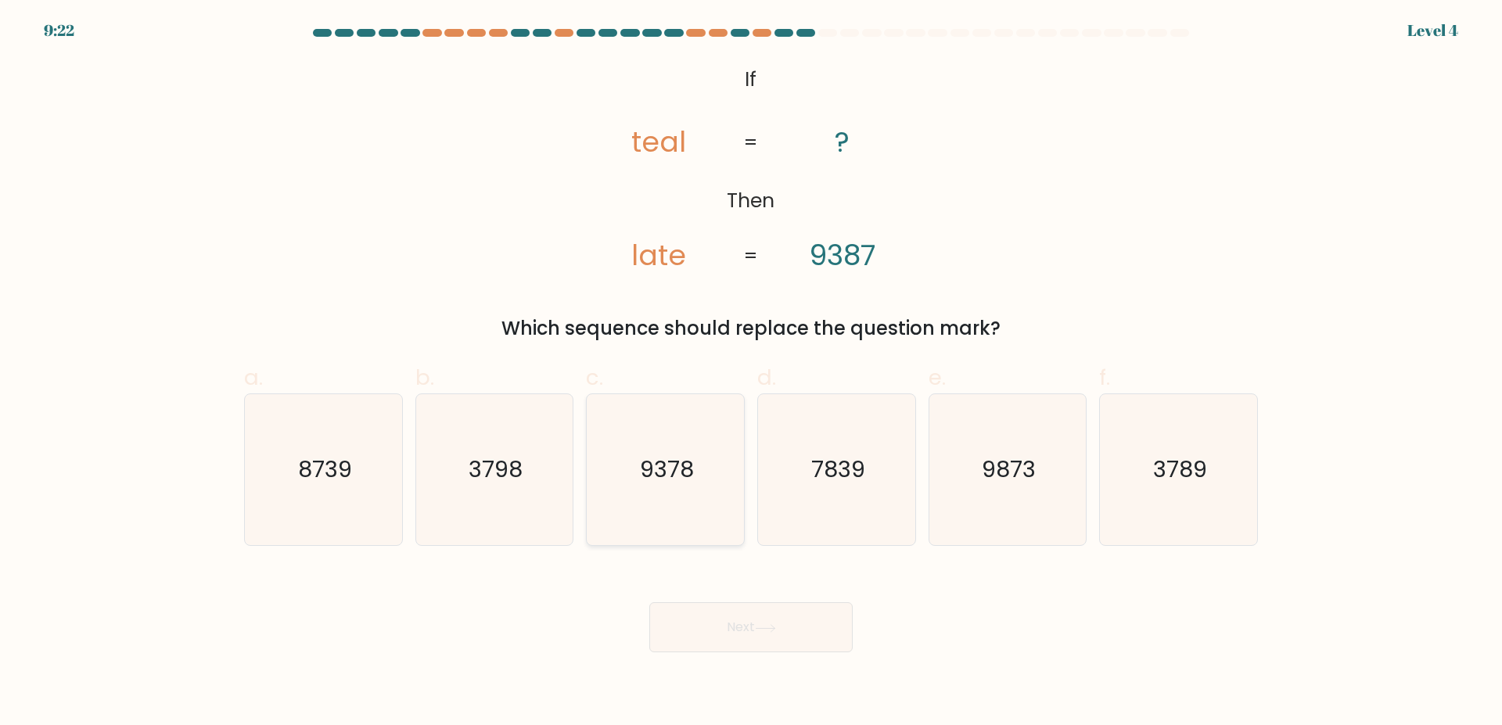
click at [630, 467] on icon "9378" at bounding box center [665, 469] width 151 height 151
click at [751, 373] on input "c. 9378" at bounding box center [751, 368] width 1 height 10
radio input "true"
click at [793, 620] on button "Next" at bounding box center [750, 627] width 203 height 50
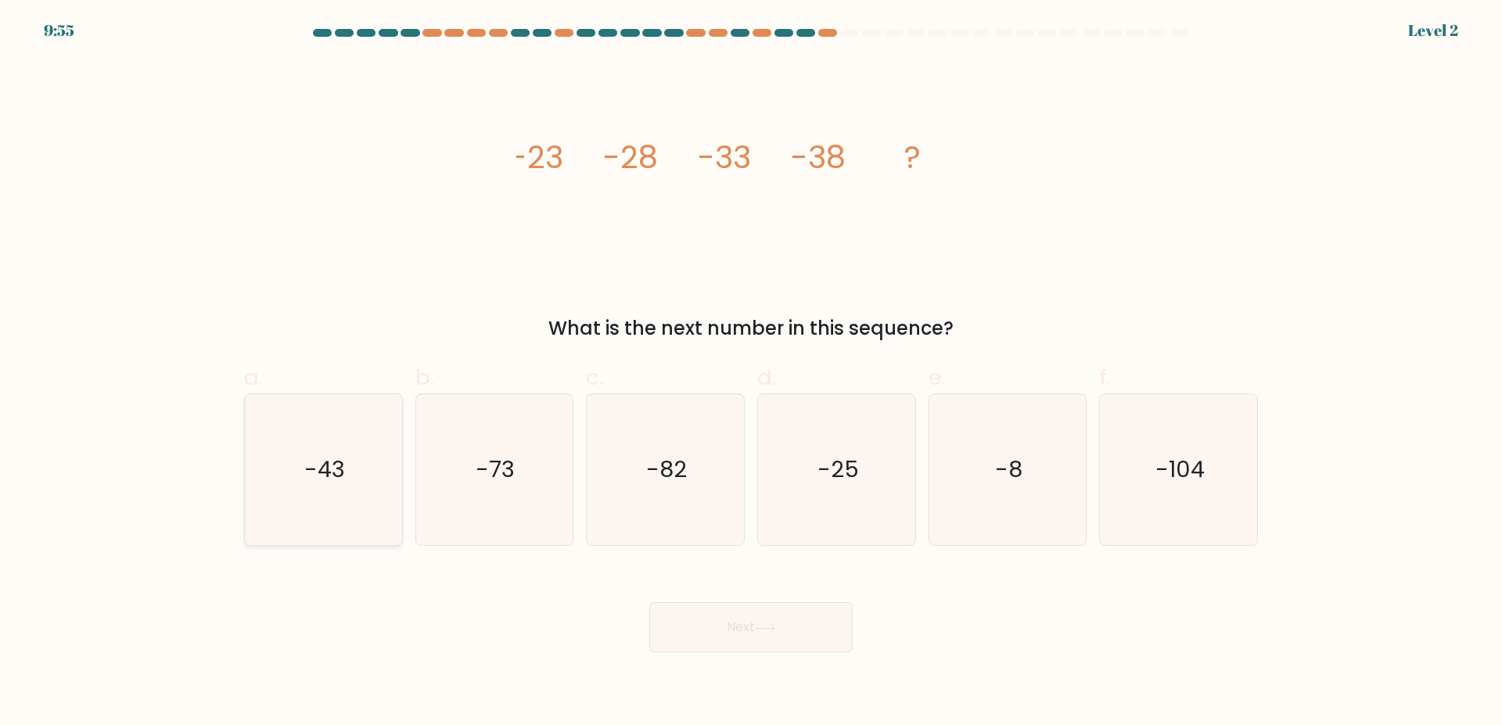
click at [303, 492] on icon "-43" at bounding box center [323, 469] width 151 height 151
click at [751, 373] on input "a. -43" at bounding box center [751, 368] width 1 height 10
radio input "true"
click at [790, 650] on button "Next" at bounding box center [750, 627] width 203 height 50
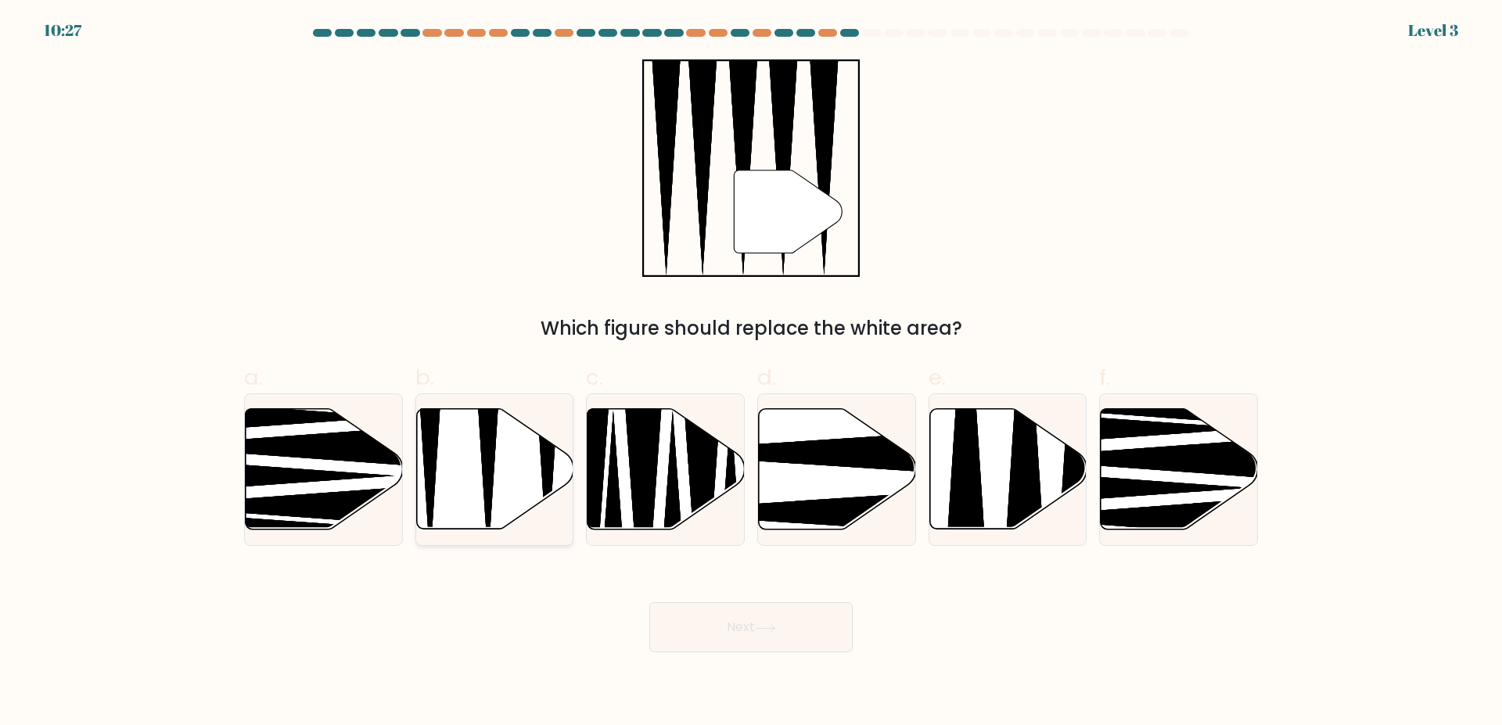
click at [502, 502] on icon at bounding box center [494, 469] width 157 height 120
click at [751, 373] on input "b." at bounding box center [751, 368] width 1 height 10
radio input "true"
click at [784, 645] on button "Next" at bounding box center [750, 627] width 203 height 50
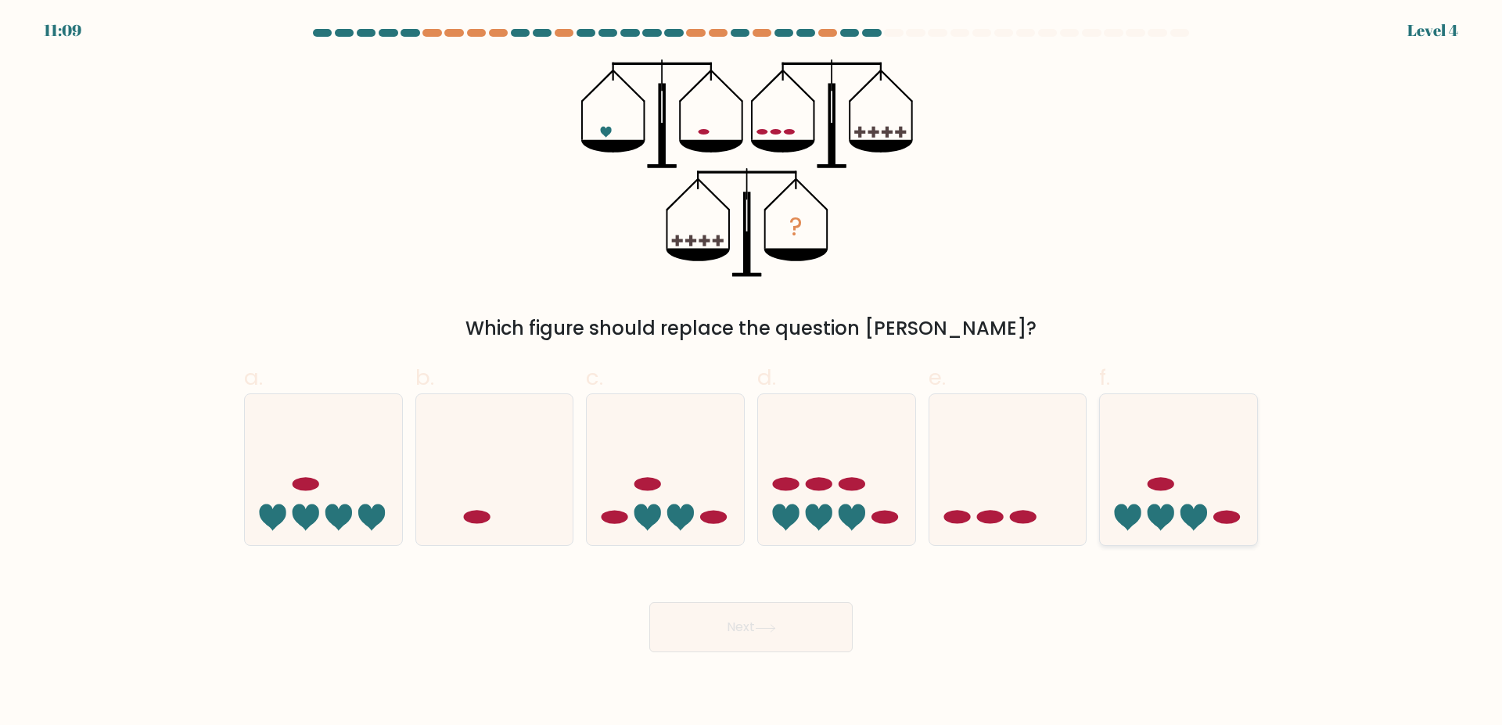
click at [1172, 506] on icon at bounding box center [1178, 470] width 157 height 130
click at [752, 373] on input "f." at bounding box center [751, 368] width 1 height 10
radio input "true"
click at [810, 613] on button "Next" at bounding box center [750, 627] width 203 height 50
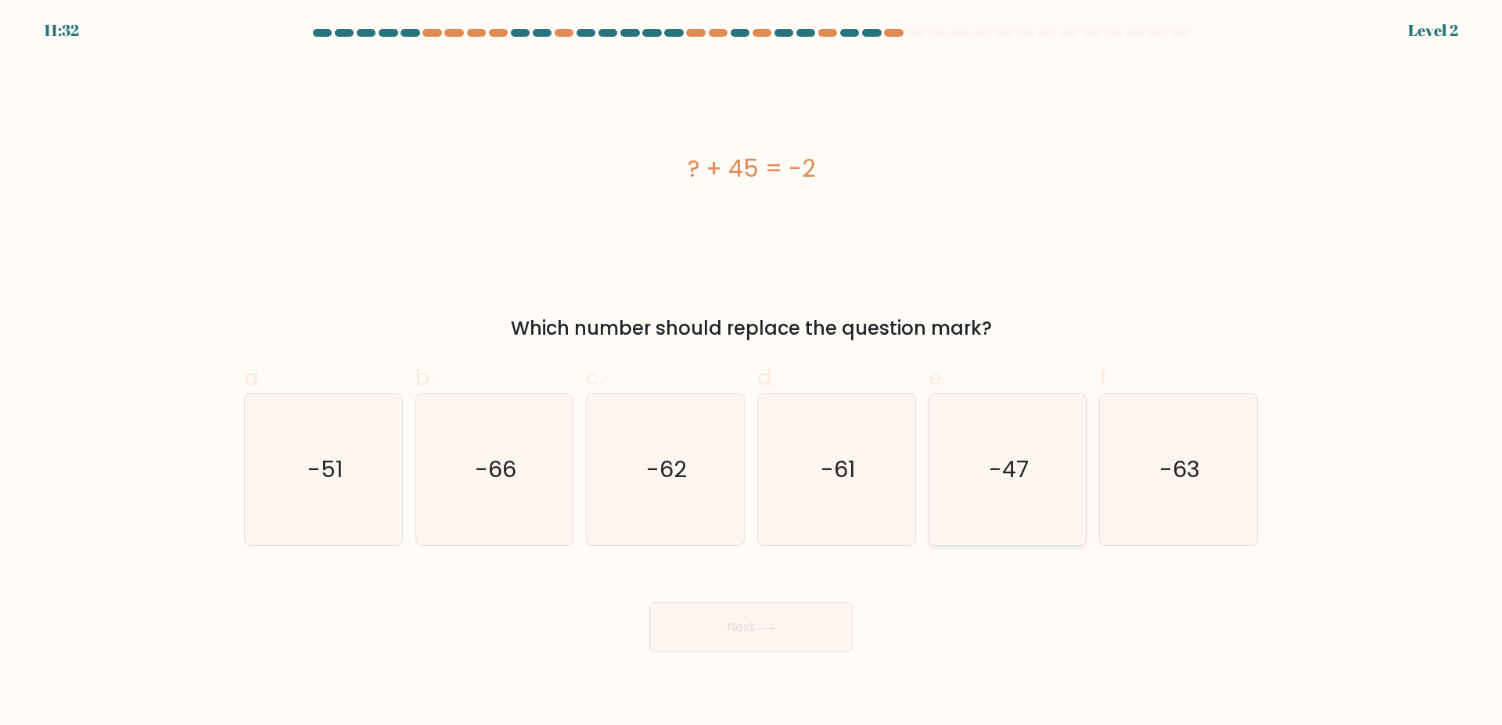
click at [998, 507] on icon "-47" at bounding box center [1007, 469] width 151 height 151
click at [752, 373] on input "e. -47" at bounding box center [751, 368] width 1 height 10
radio input "true"
click at [767, 634] on button "Next" at bounding box center [750, 627] width 203 height 50
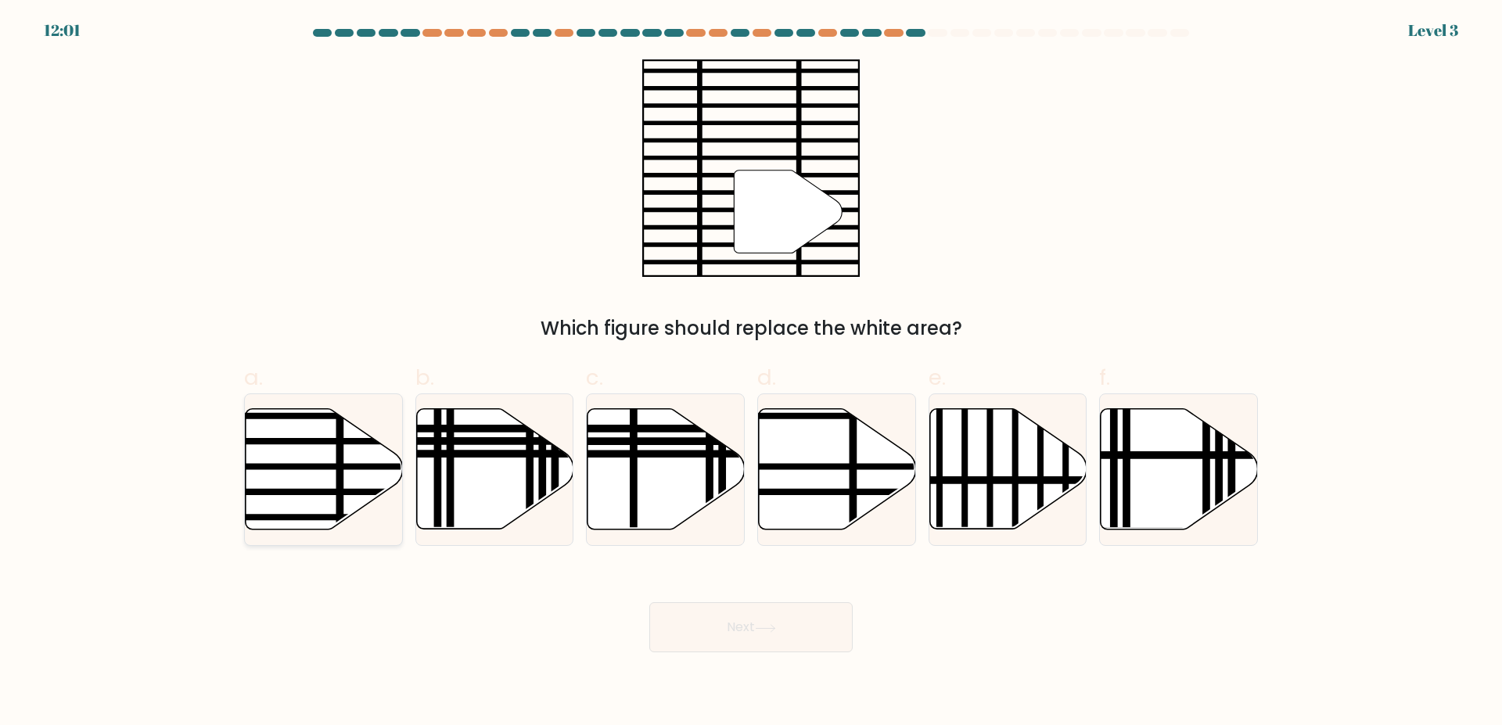
click at [332, 472] on icon at bounding box center [324, 469] width 157 height 120
click at [751, 373] on input "a." at bounding box center [751, 368] width 1 height 10
radio input "true"
click at [784, 629] on button "Next" at bounding box center [750, 627] width 203 height 50
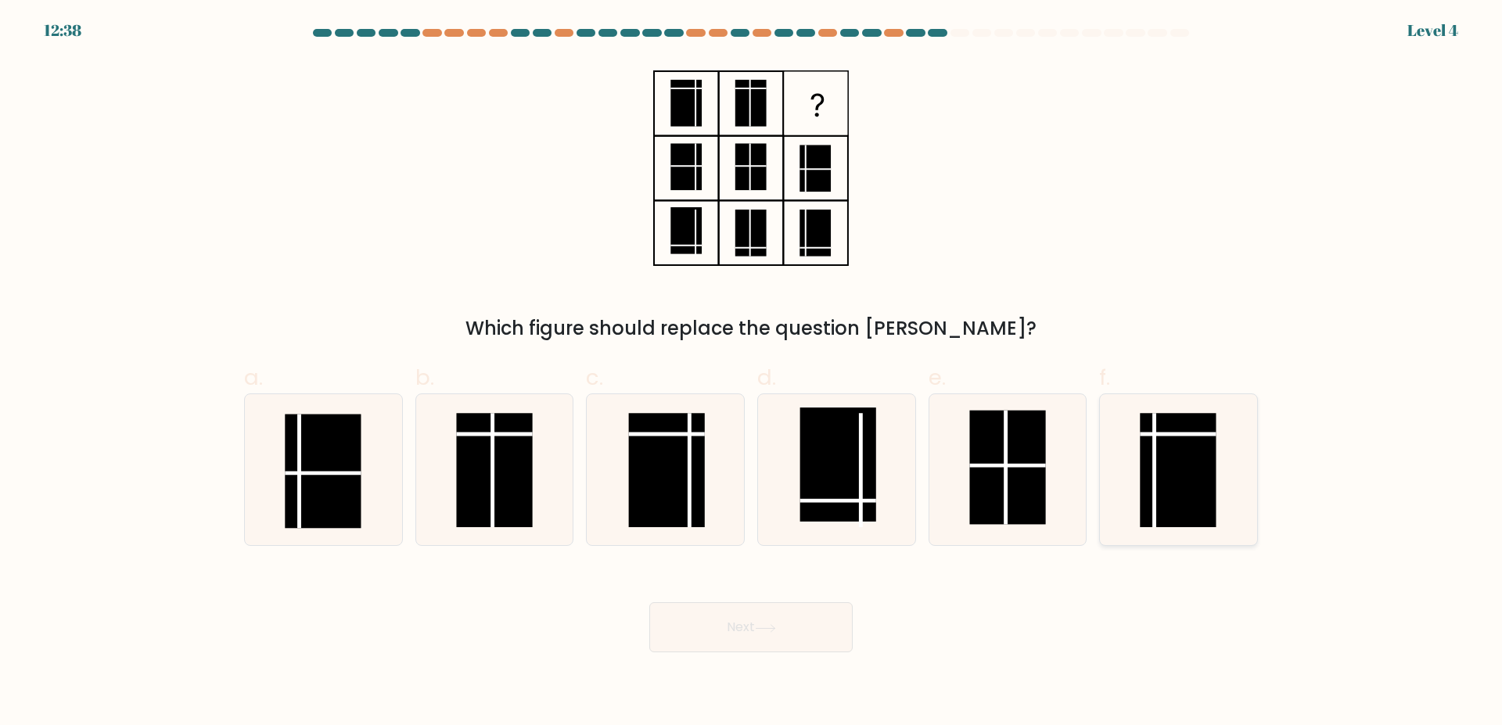
click at [1167, 507] on rect at bounding box center [1178, 471] width 76 height 114
click at [752, 373] on input "f." at bounding box center [751, 368] width 1 height 10
radio input "true"
click at [849, 636] on button "Next" at bounding box center [750, 627] width 203 height 50
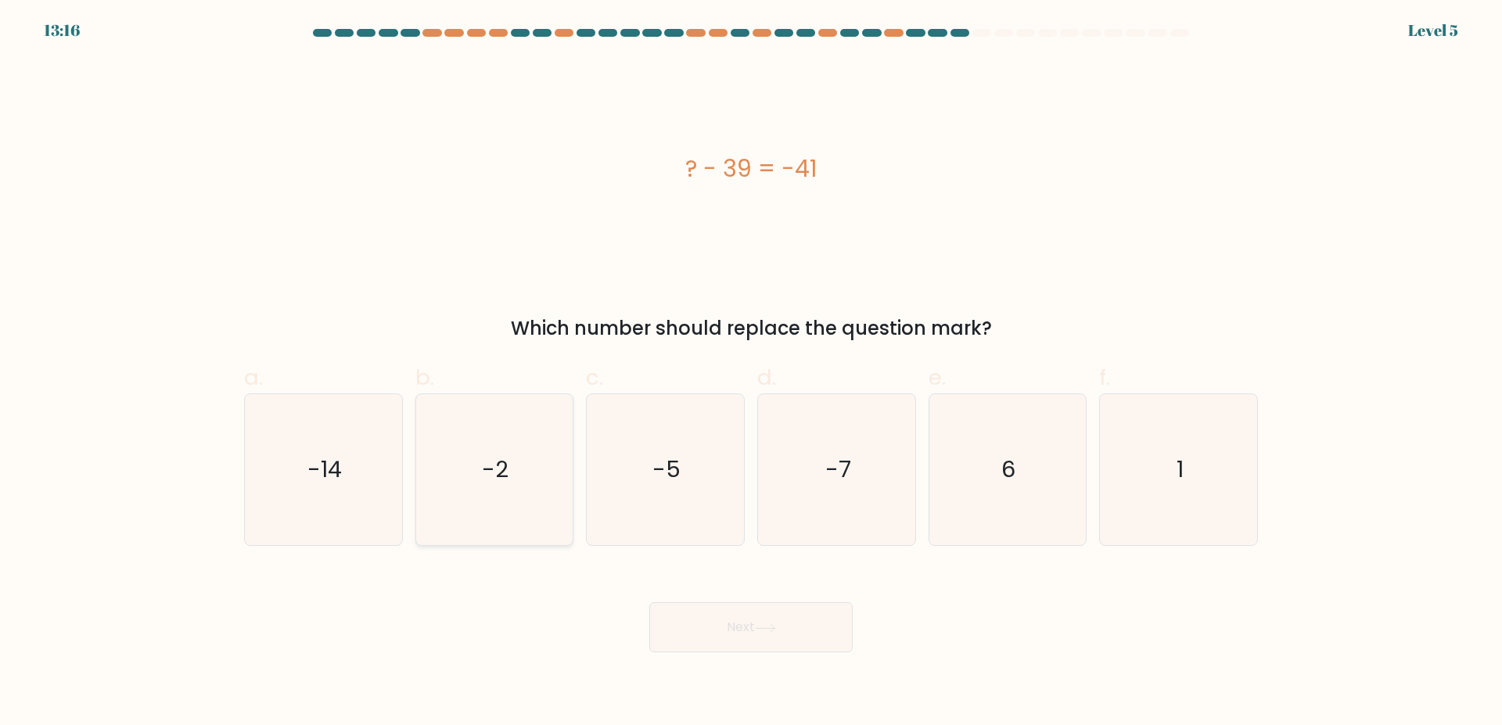
click at [460, 499] on icon "-2" at bounding box center [493, 469] width 151 height 151
click at [751, 373] on input "b. -2" at bounding box center [751, 368] width 1 height 10
radio input "true"
click at [743, 623] on button "Next" at bounding box center [750, 627] width 203 height 50
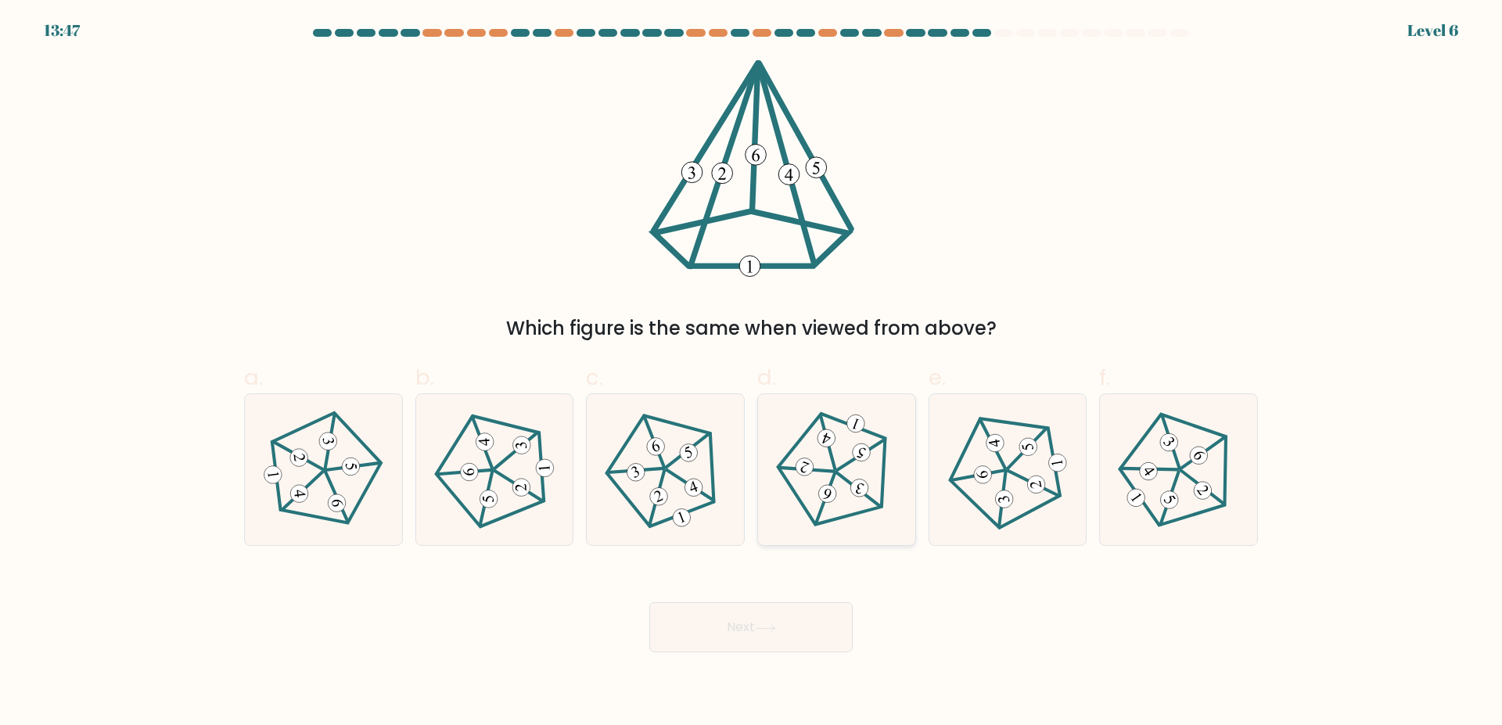
click at [803, 496] on icon at bounding box center [836, 470] width 120 height 120
click at [752, 373] on input "d." at bounding box center [751, 368] width 1 height 10
radio input "true"
click at [750, 605] on button "Next" at bounding box center [750, 627] width 203 height 50
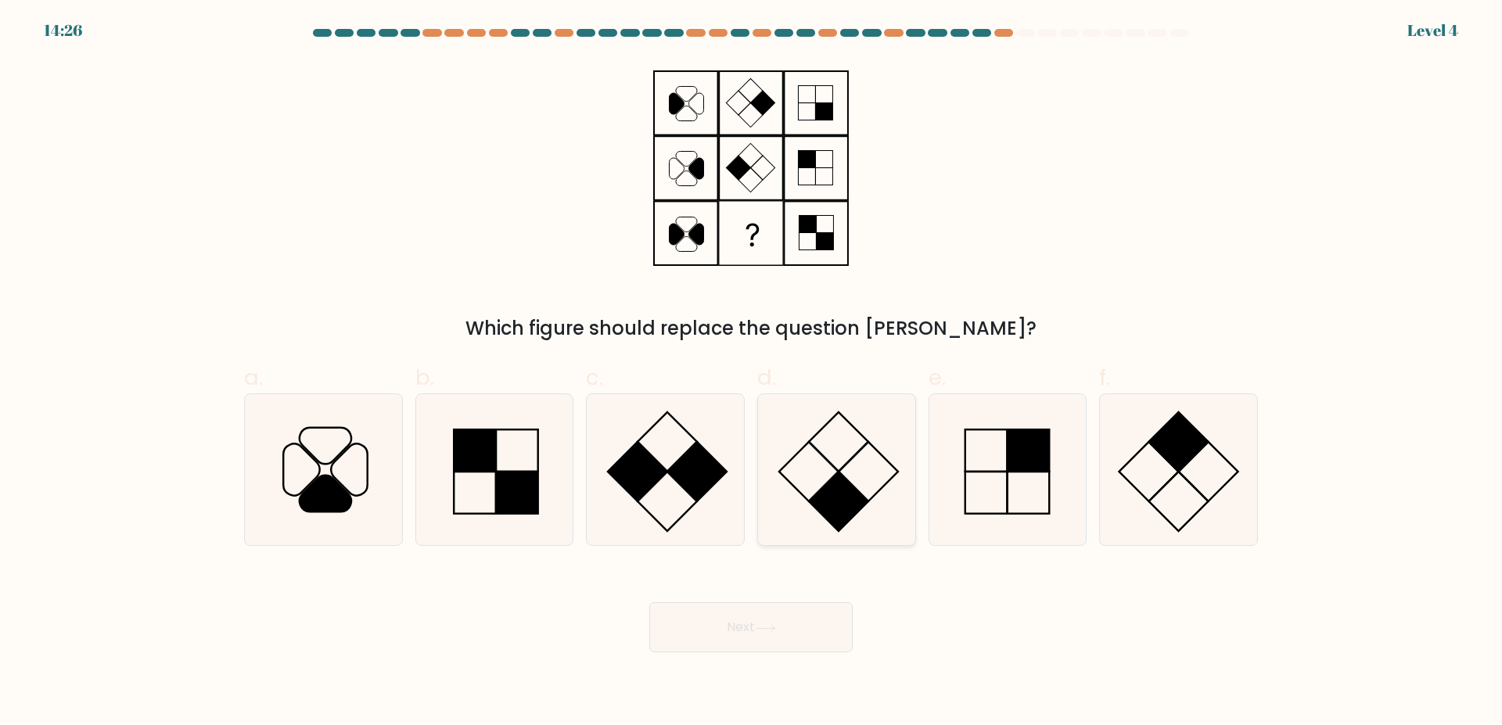
click at [830, 475] on icon at bounding box center [836, 469] width 151 height 151
click at [752, 373] on input "d." at bounding box center [751, 368] width 1 height 10
radio input "true"
click at [784, 637] on button "Next" at bounding box center [750, 627] width 203 height 50
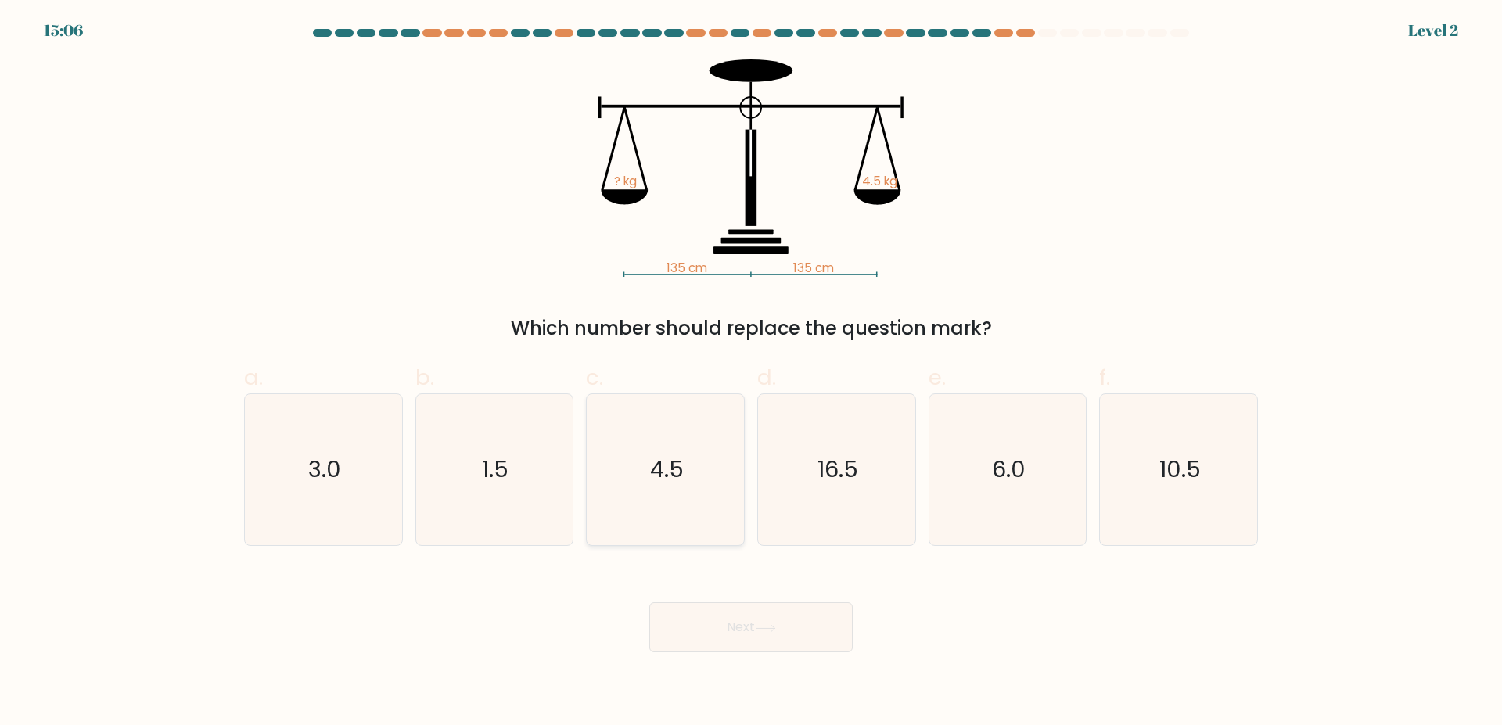
click at [682, 506] on icon "4.5" at bounding box center [665, 469] width 151 height 151
click at [751, 373] on input "c. 4.5" at bounding box center [751, 368] width 1 height 10
radio input "true"
click at [765, 616] on button "Next" at bounding box center [750, 627] width 203 height 50
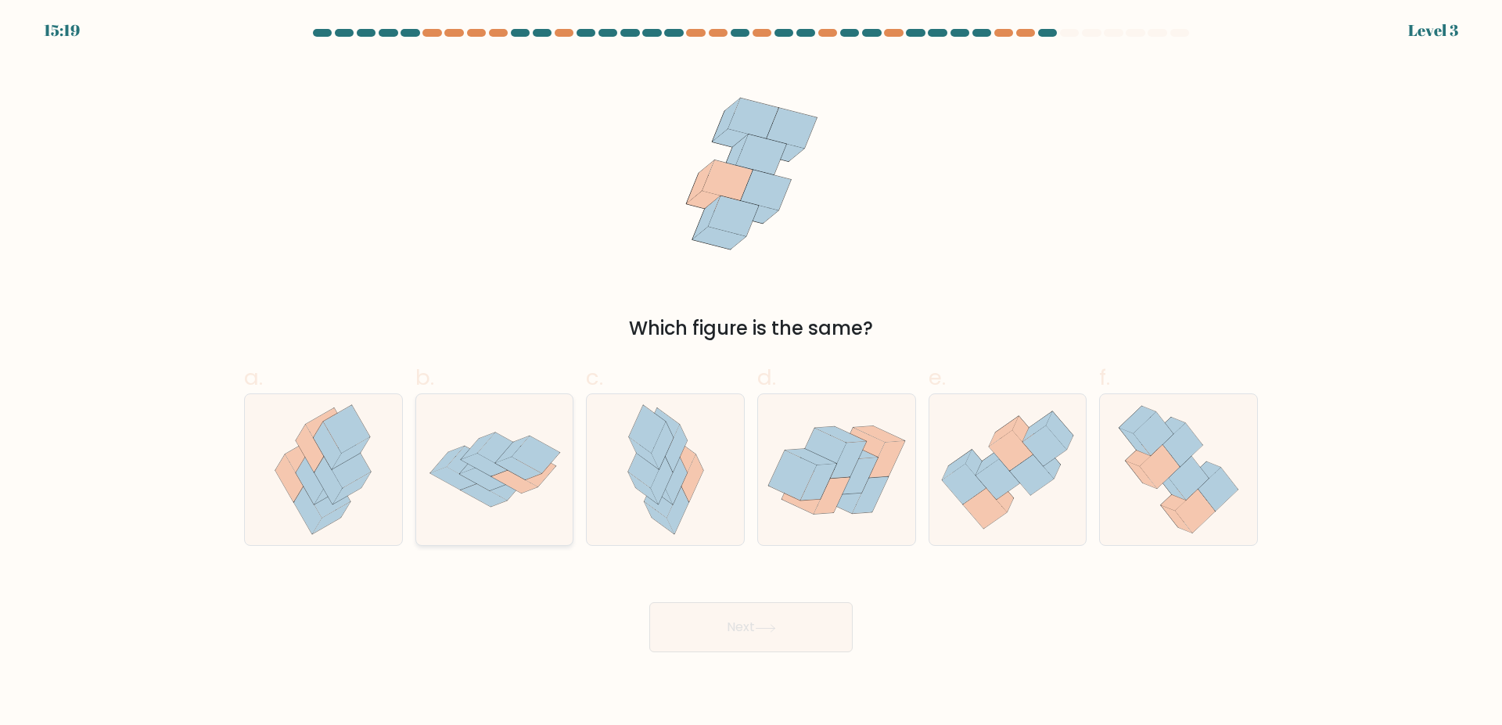
click at [486, 501] on icon at bounding box center [484, 495] width 46 height 23
click at [751, 373] on input "b." at bounding box center [751, 368] width 1 height 10
radio input "true"
click at [756, 630] on button "Next" at bounding box center [750, 627] width 203 height 50
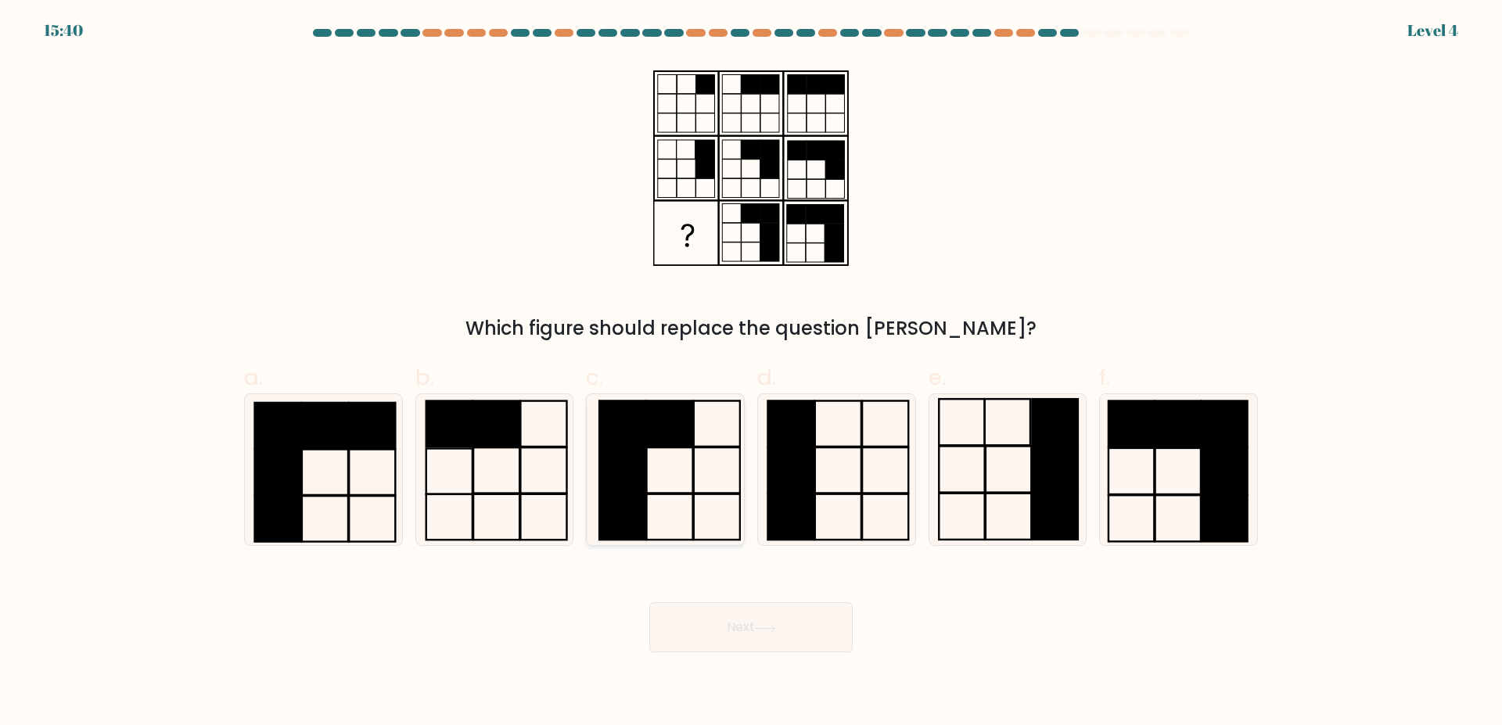
click at [649, 537] on icon at bounding box center [665, 469] width 151 height 151
click at [751, 373] on input "c." at bounding box center [751, 368] width 1 height 10
radio input "true"
click at [801, 652] on button "Next" at bounding box center [750, 627] width 203 height 50
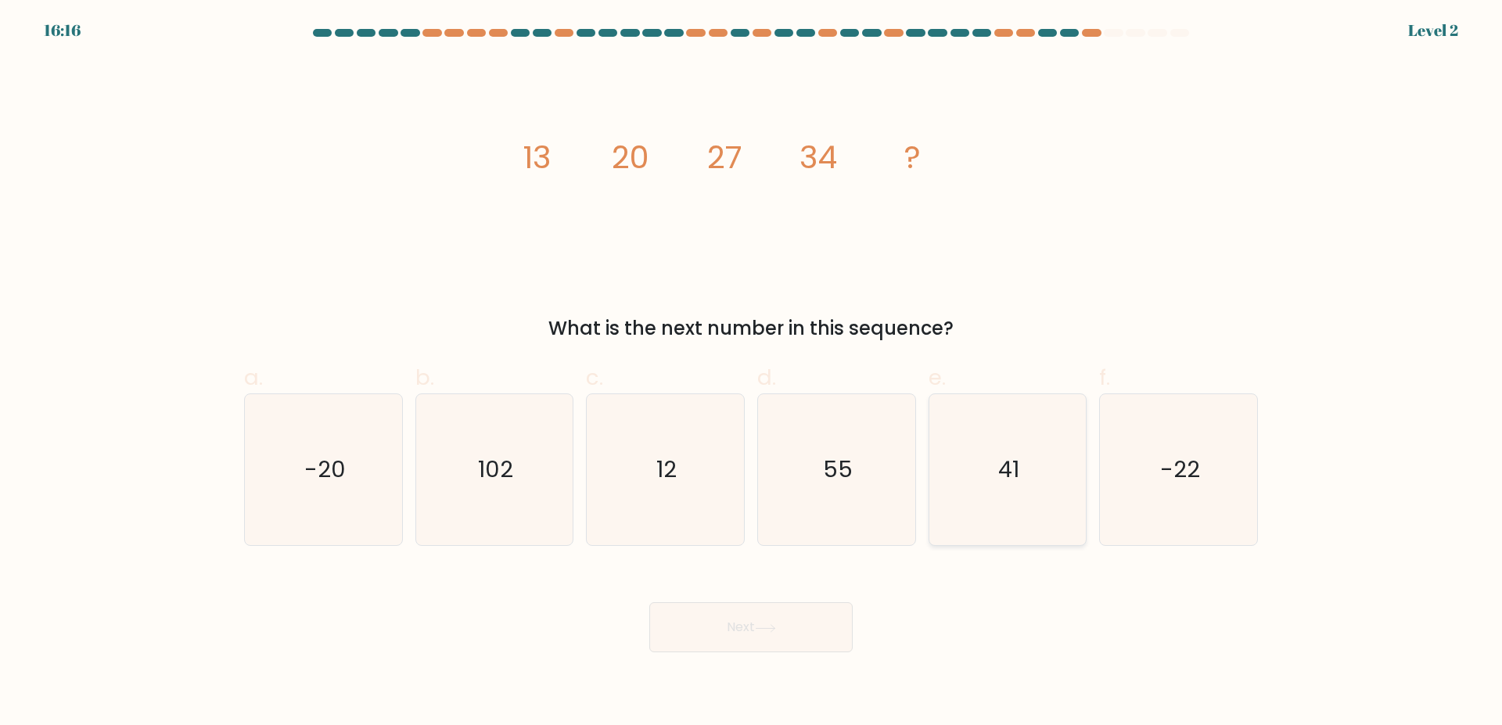
click at [989, 469] on icon "41" at bounding box center [1007, 469] width 151 height 151
click at [752, 373] on input "e. 41" at bounding box center [751, 368] width 1 height 10
radio input "true"
click at [831, 477] on text "55" at bounding box center [838, 469] width 30 height 31
click at [752, 373] on input "d. 55" at bounding box center [751, 368] width 1 height 10
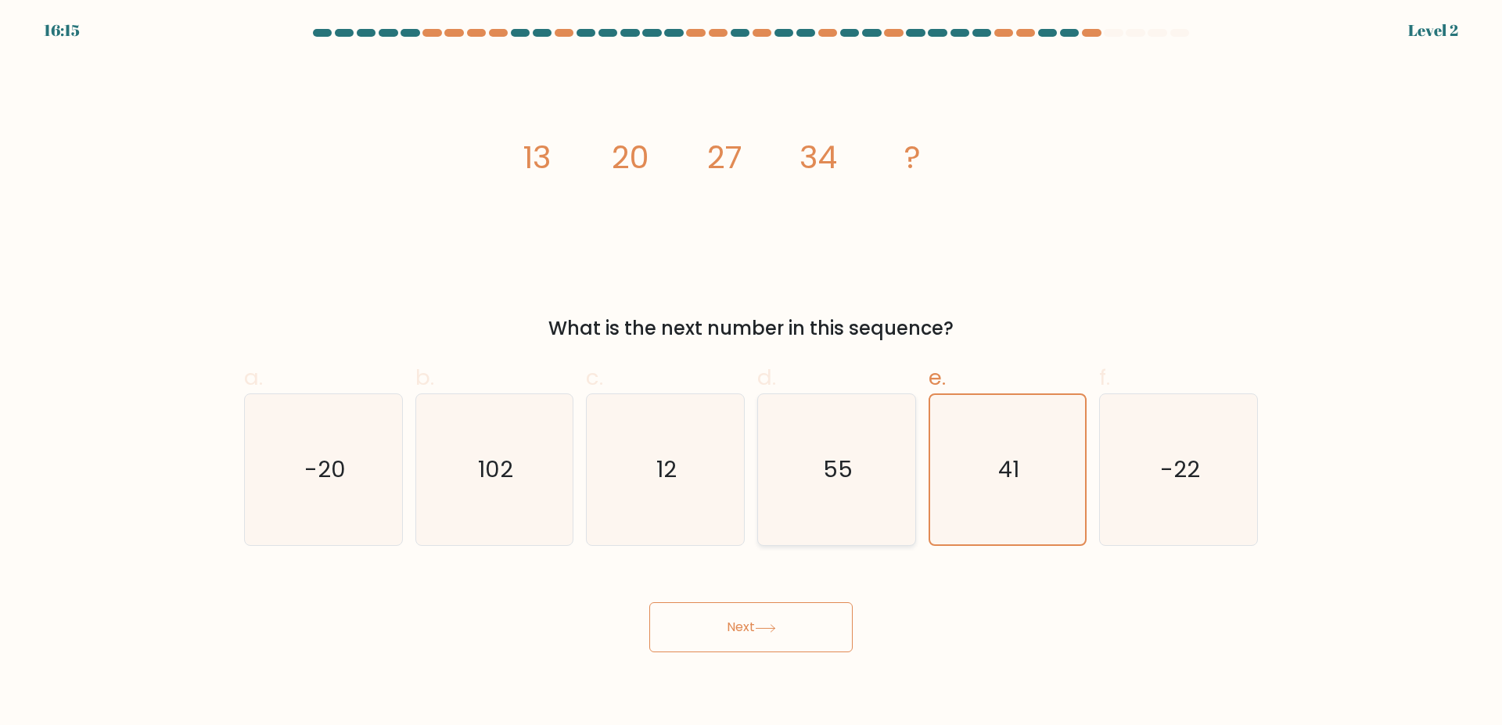
radio input "true"
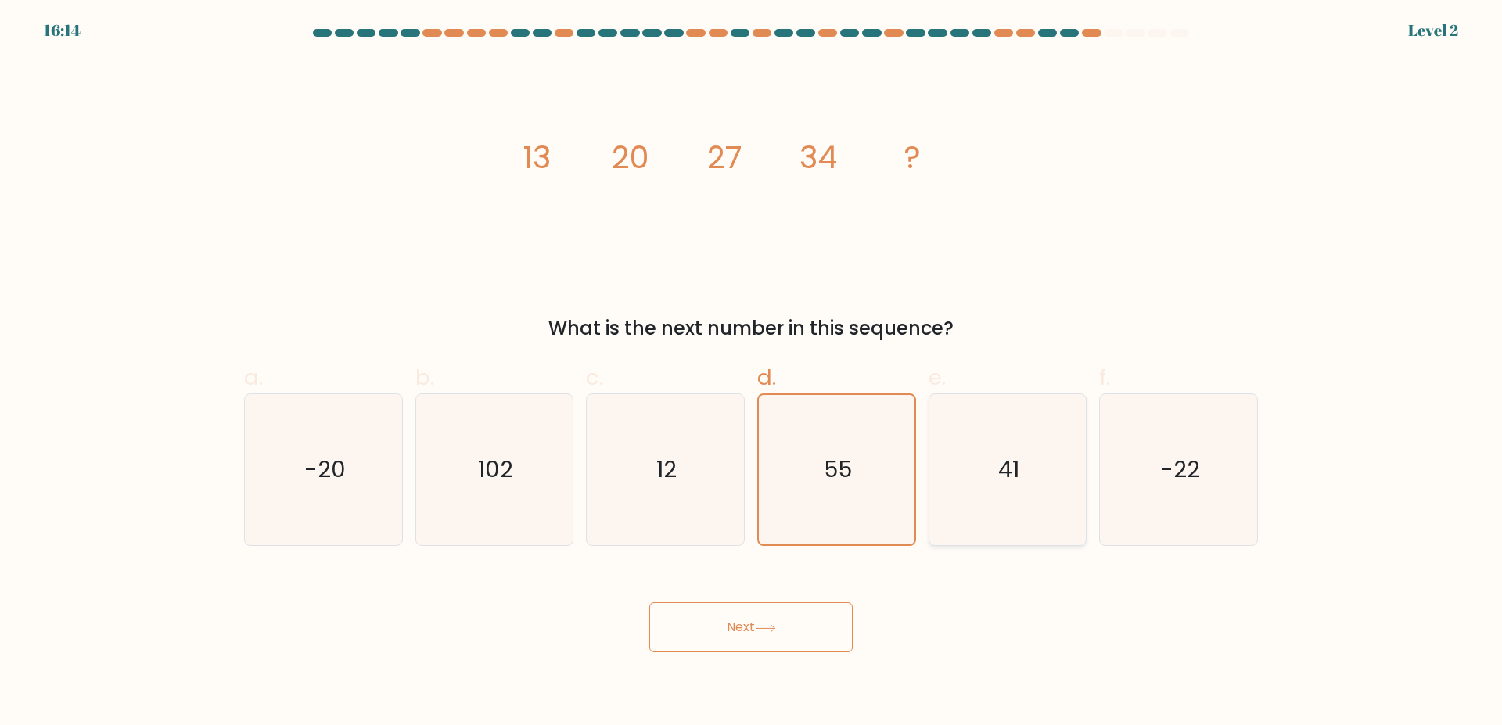
drag, startPoint x: 985, startPoint y: 483, endPoint x: 976, endPoint y: 504, distance: 22.4
click at [985, 487] on icon "41" at bounding box center [1007, 469] width 151 height 151
click at [1036, 470] on icon "41" at bounding box center [1007, 469] width 151 height 151
click at [752, 373] on input "e. 41" at bounding box center [751, 368] width 1 height 10
radio input "true"
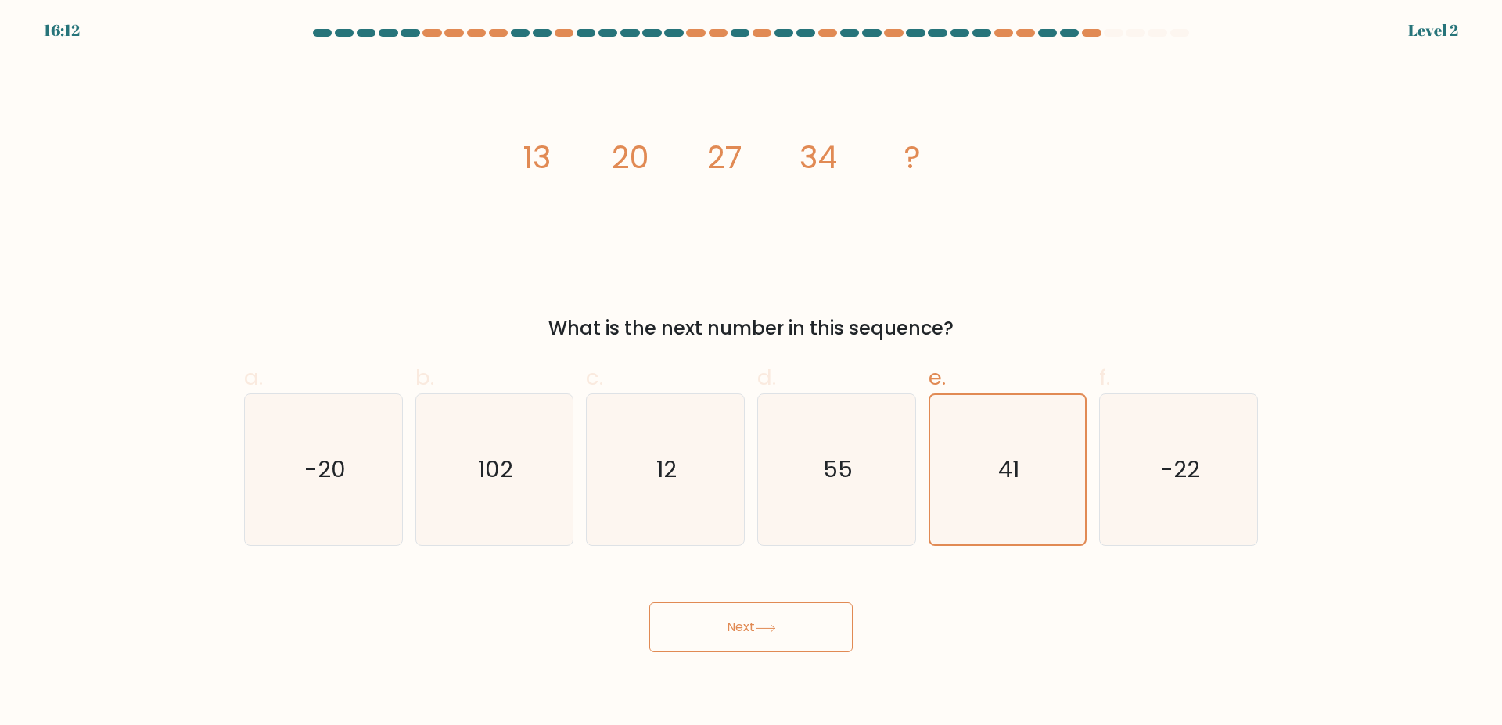
click at [698, 619] on button "Next" at bounding box center [750, 627] width 203 height 50
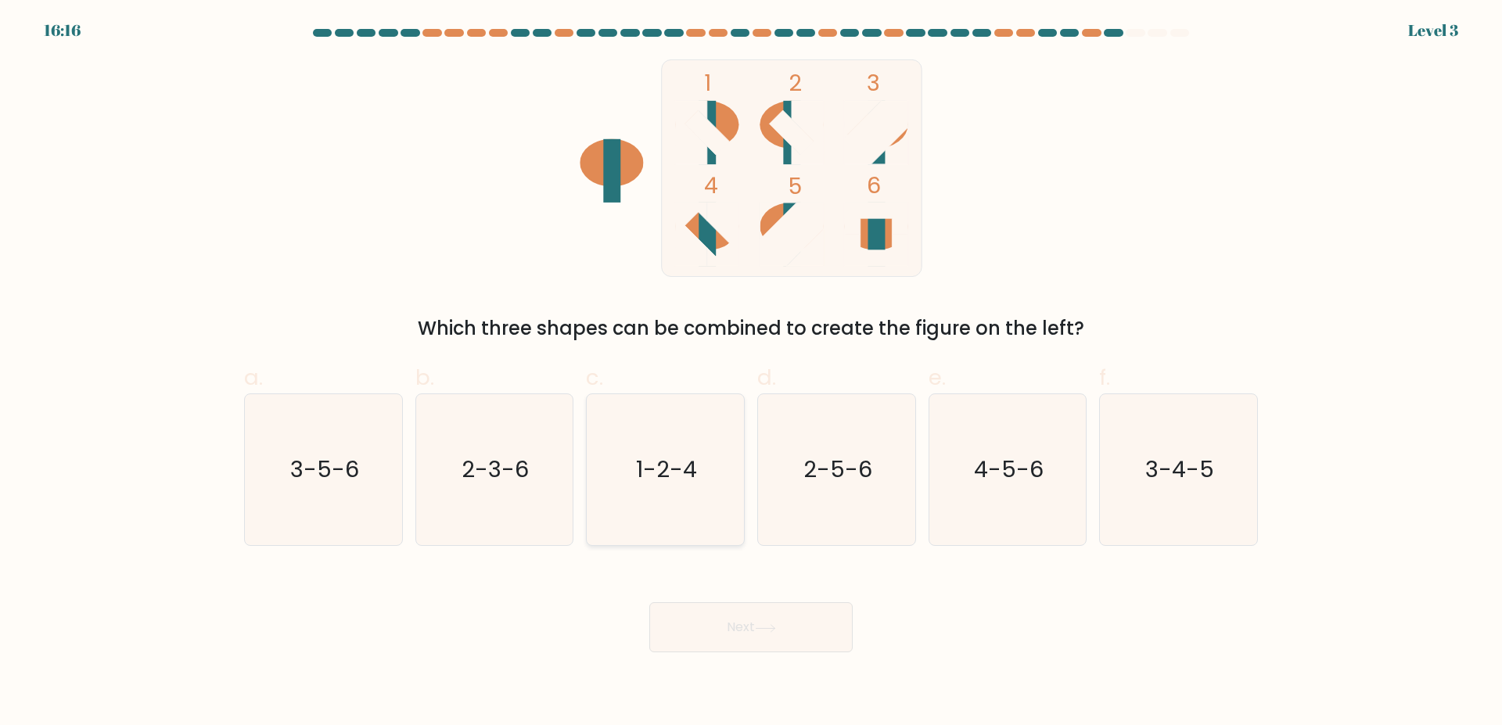
click at [641, 490] on icon "1-2-4" at bounding box center [665, 469] width 151 height 151
click at [751, 373] on input "c. 1-2-4" at bounding box center [751, 368] width 1 height 10
radio input "true"
click at [770, 614] on button "Next" at bounding box center [750, 627] width 203 height 50
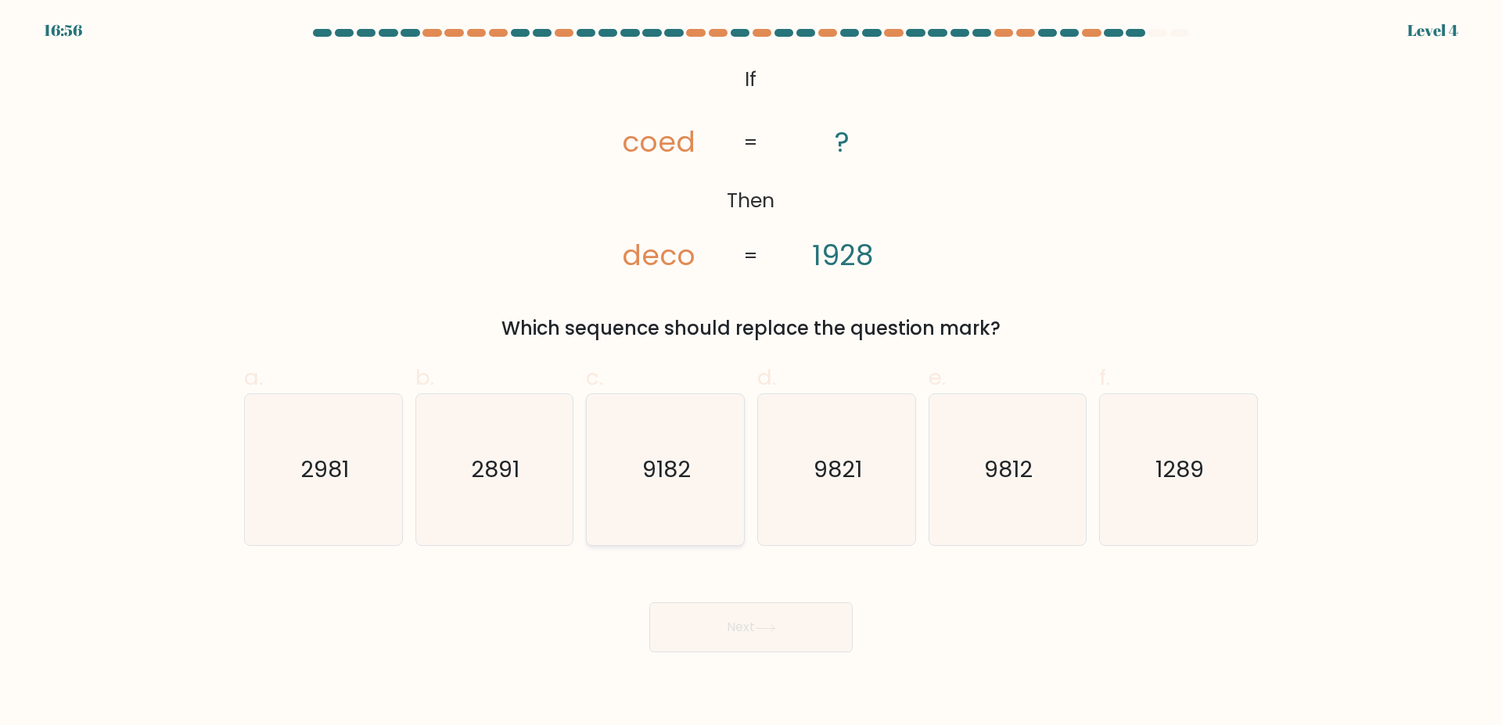
click at [599, 497] on icon "9182" at bounding box center [665, 469] width 151 height 151
click at [751, 373] on input "c. 9182" at bounding box center [751, 368] width 1 height 10
radio input "true"
click at [789, 615] on button "Next" at bounding box center [750, 627] width 203 height 50
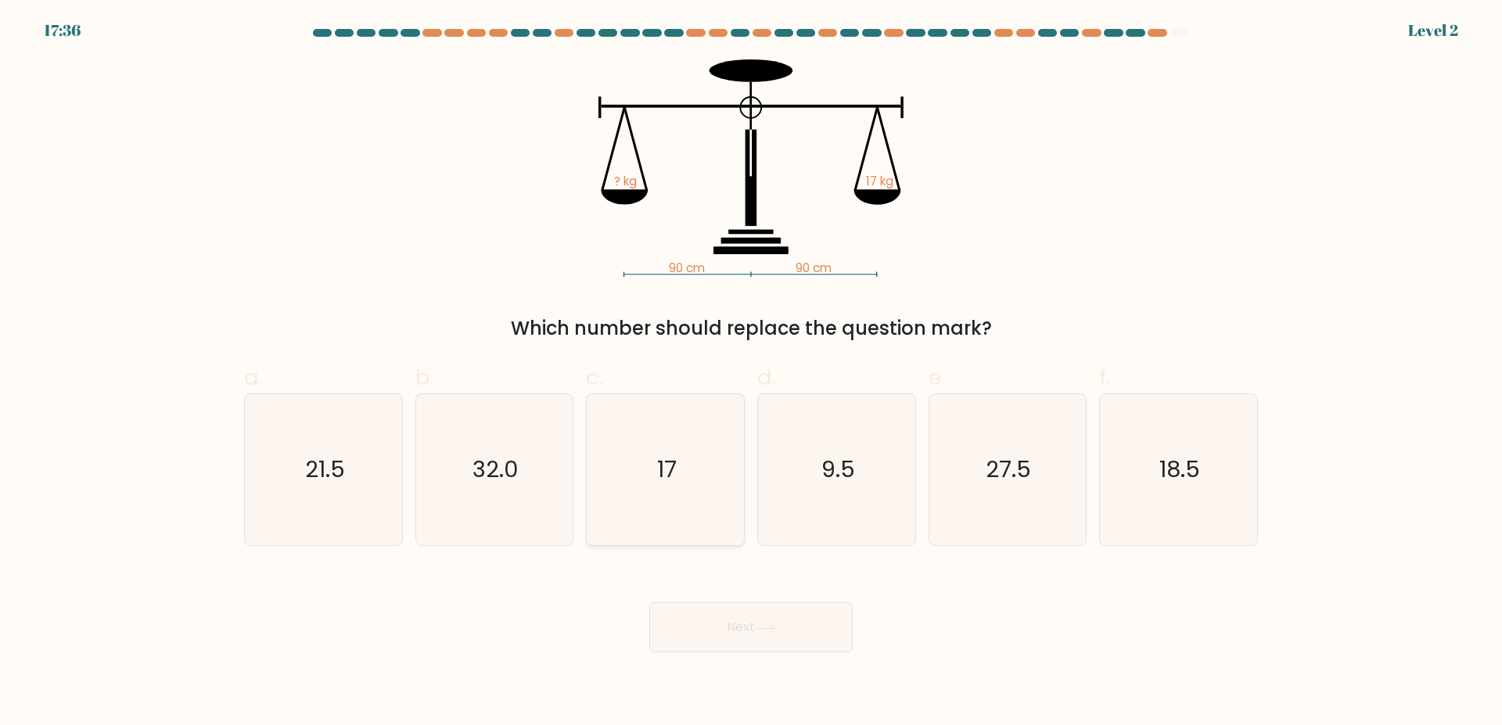
click at [719, 479] on icon "17" at bounding box center [665, 469] width 151 height 151
click at [751, 373] on input "c. 17" at bounding box center [751, 368] width 1 height 10
radio input "true"
click at [758, 616] on button "Next" at bounding box center [750, 627] width 203 height 50
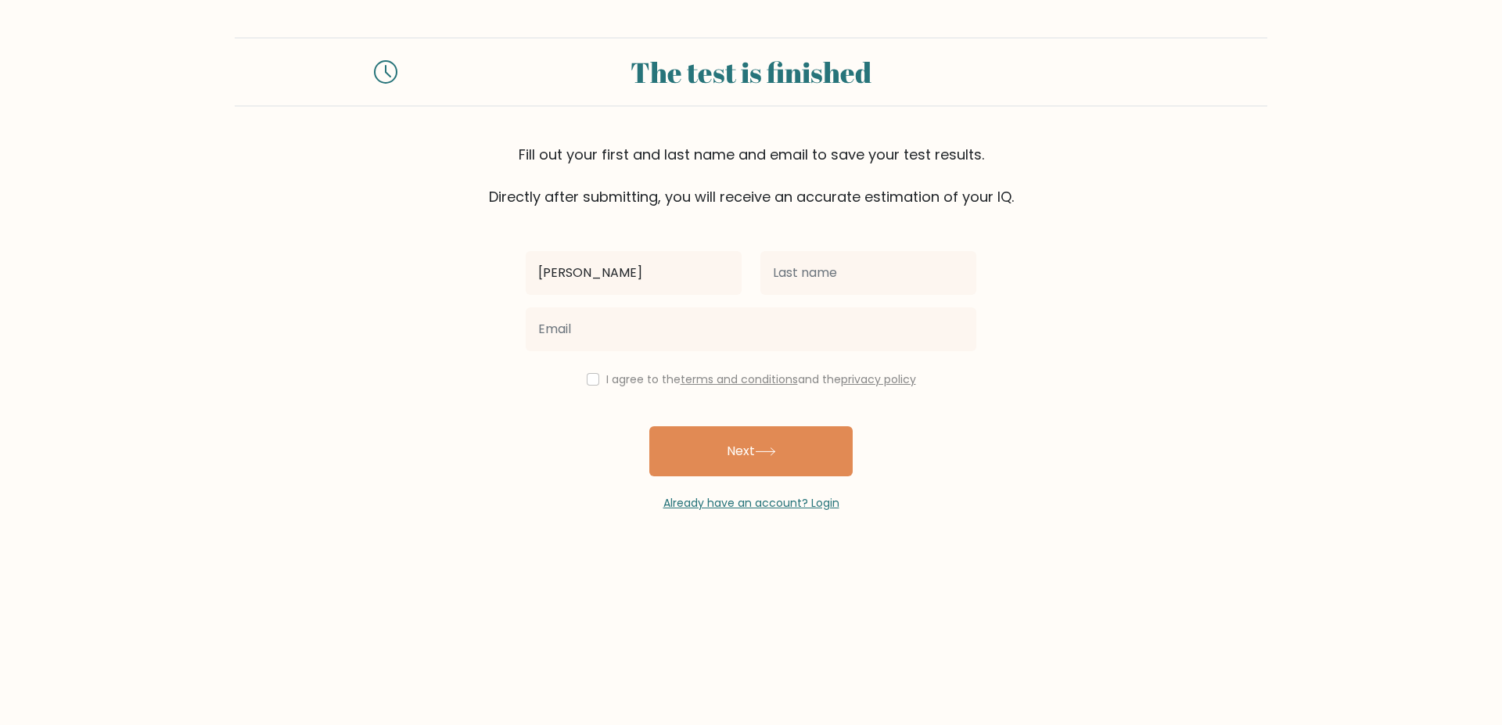
type input "anthony"
click at [832, 270] on input "text" at bounding box center [868, 273] width 216 height 44
type input "salter"
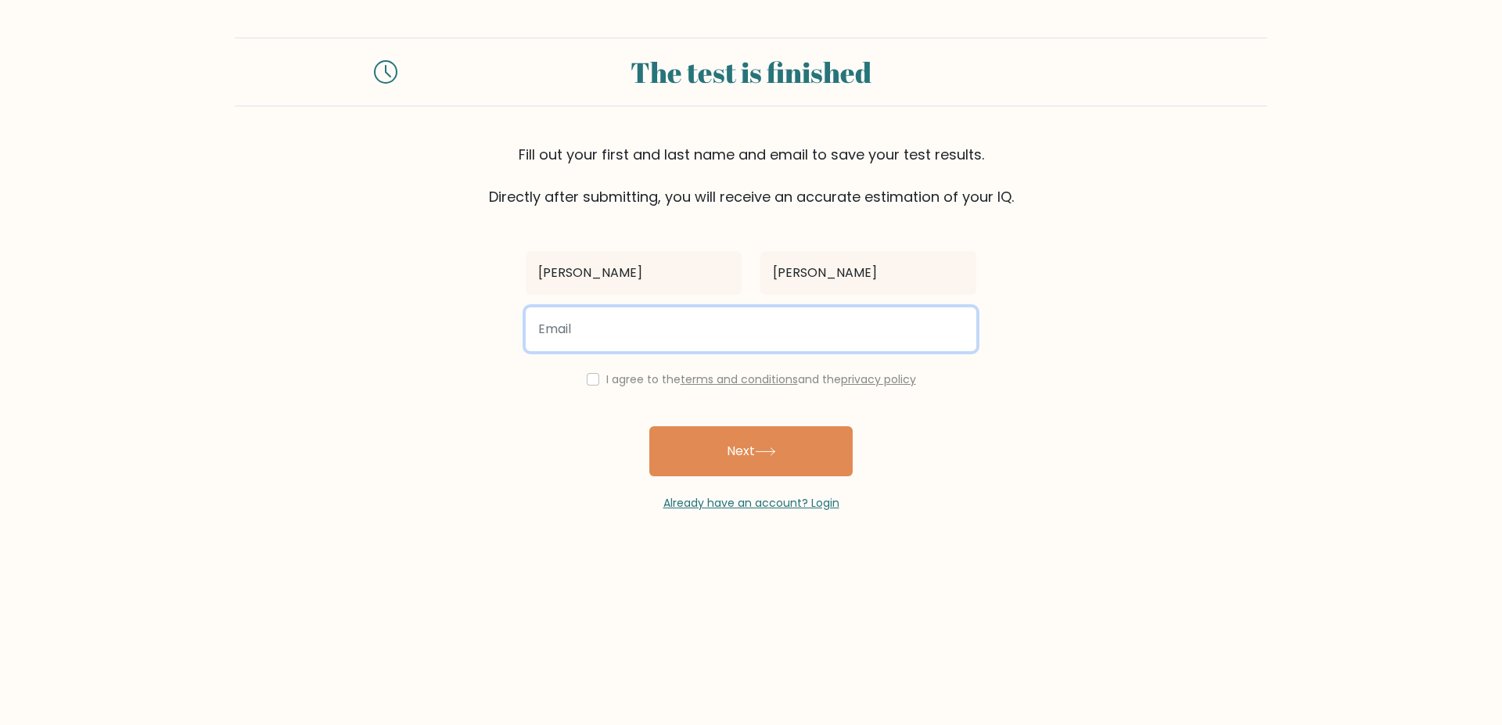
click at [630, 332] on input "email" at bounding box center [751, 329] width 451 height 44
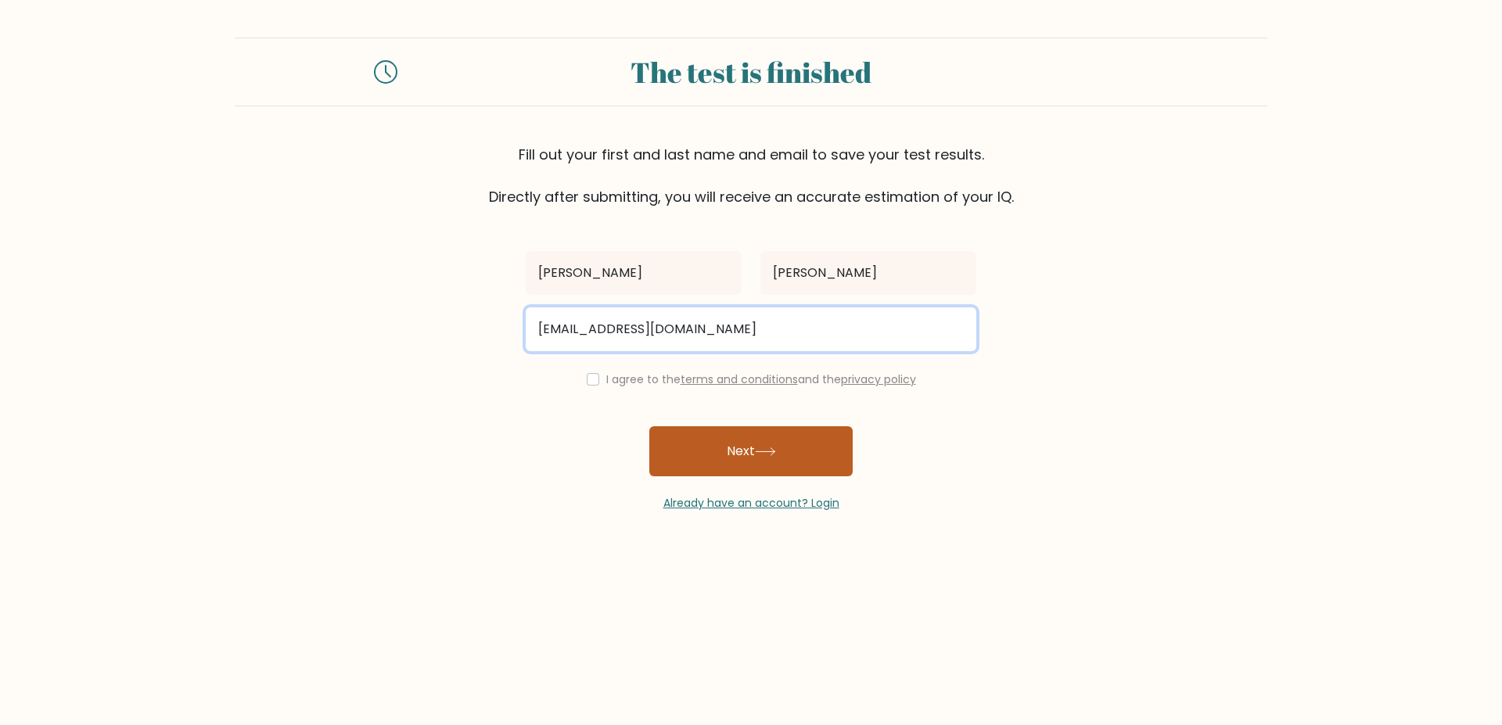
type input "asalter@optusnt.com.au"
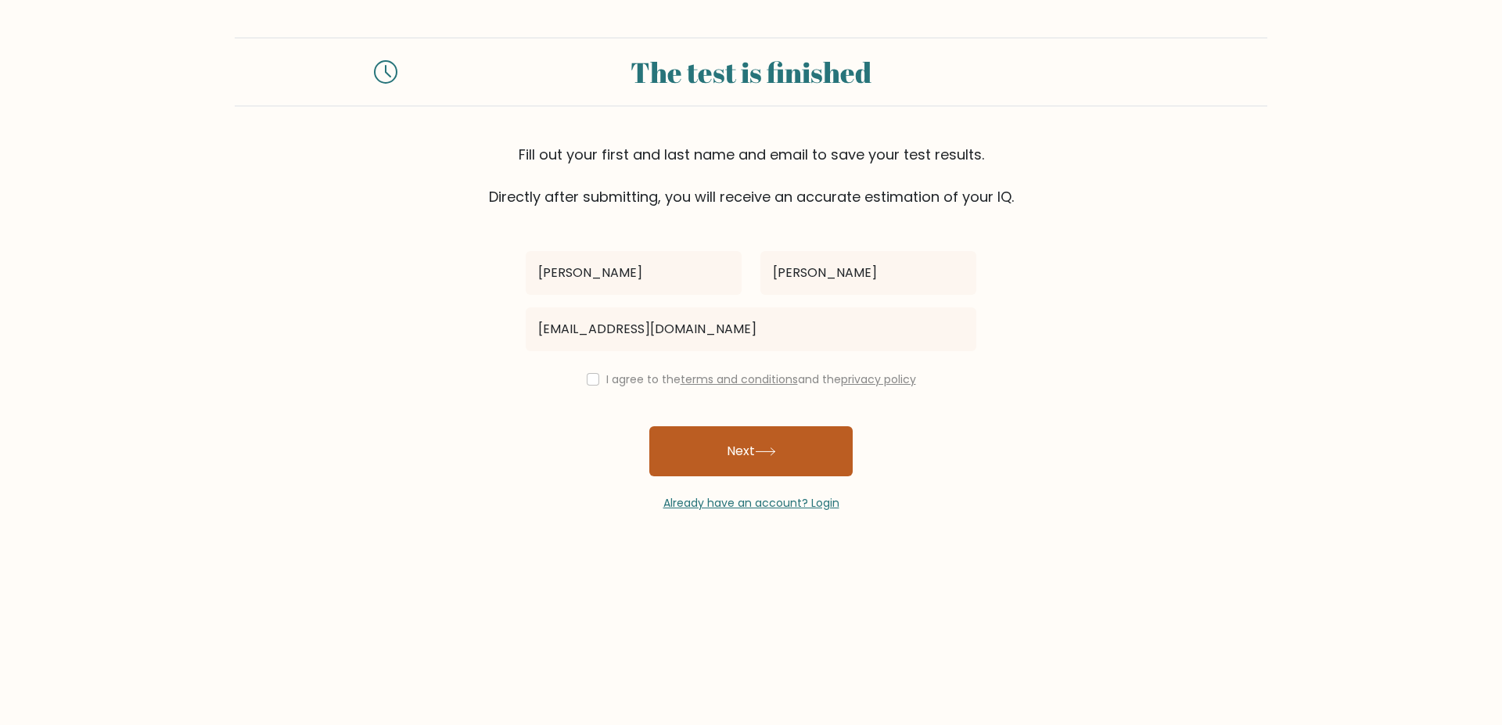
click at [731, 447] on button "Next" at bounding box center [750, 451] width 203 height 50
click at [756, 461] on button "Next" at bounding box center [750, 451] width 203 height 50
click at [593, 378] on input "checkbox" at bounding box center [593, 379] width 13 height 13
checkbox input "true"
click at [738, 458] on button "Next" at bounding box center [750, 451] width 203 height 50
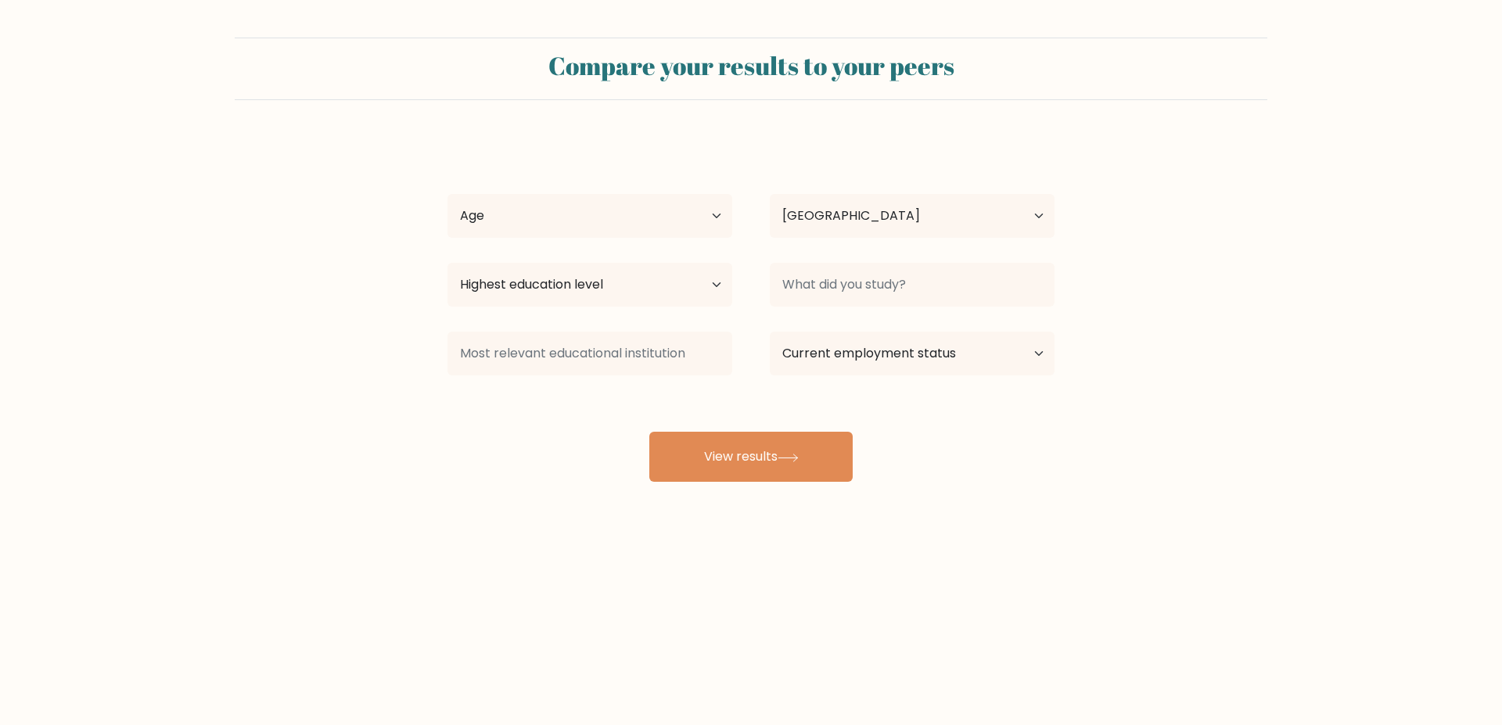
select select "AU"
click at [447, 194] on select "Age Under [DEMOGRAPHIC_DATA] [DEMOGRAPHIC_DATA] [DEMOGRAPHIC_DATA] [DEMOGRAPHIC…" at bounding box center [589, 216] width 285 height 44
select select "35_44"
click option "[DEMOGRAPHIC_DATA]" at bounding box center [0, 0] width 0 height 0
click at [447, 263] on select "Highest education level No schooling Primary Lower Secondary Upper Secondary Oc…" at bounding box center [589, 285] width 285 height 44
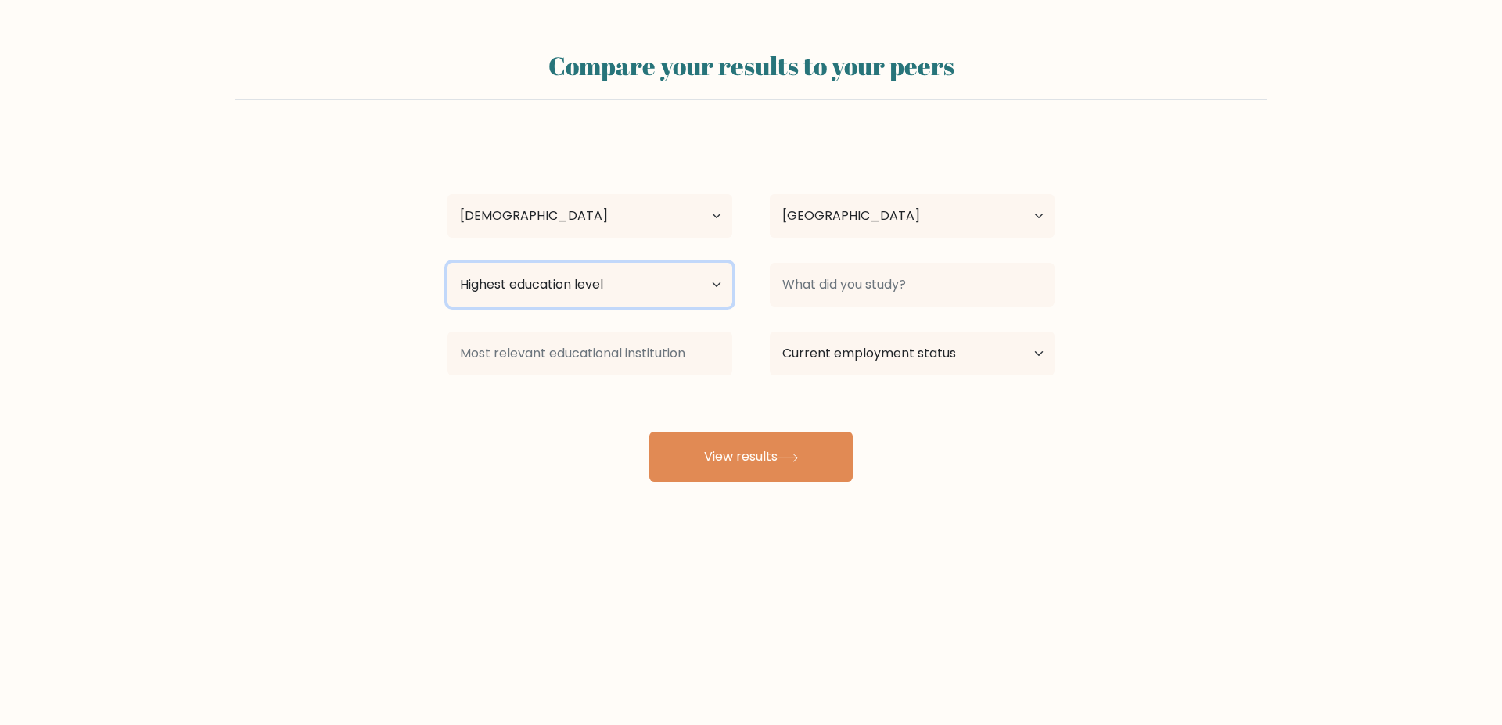
select select "occupation_specific"
click option "Occupation Specific" at bounding box center [0, 0] width 0 height 0
click at [770, 194] on select "Country Afghanistan Albania Algeria American Samoa Andorra Angola Anguilla Anta…" at bounding box center [912, 216] width 285 height 44
click at [1331, 481] on form "Compare your results to your peers anthony salter Age Under 18 years old 18-24 …" at bounding box center [751, 260] width 1502 height 444
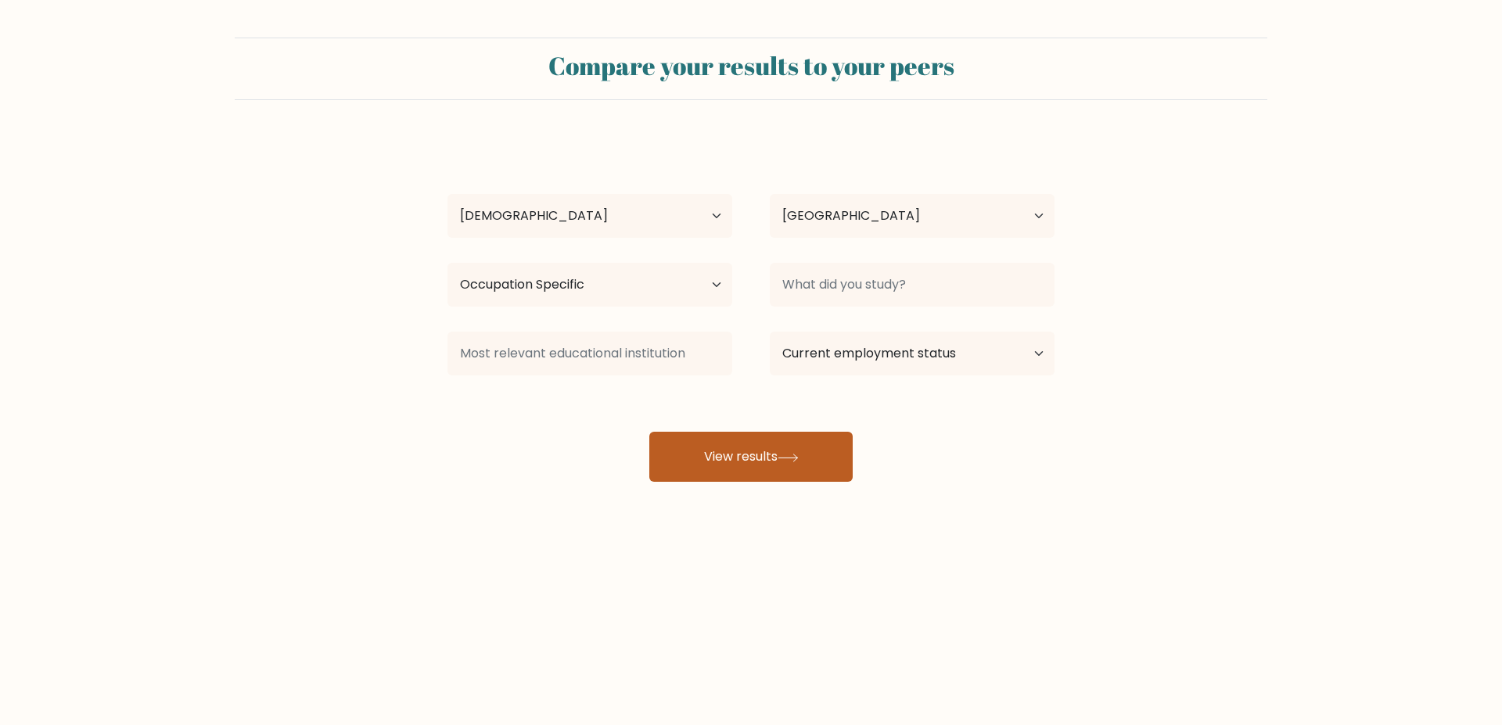
click at [756, 449] on button "View results" at bounding box center [750, 457] width 203 height 50
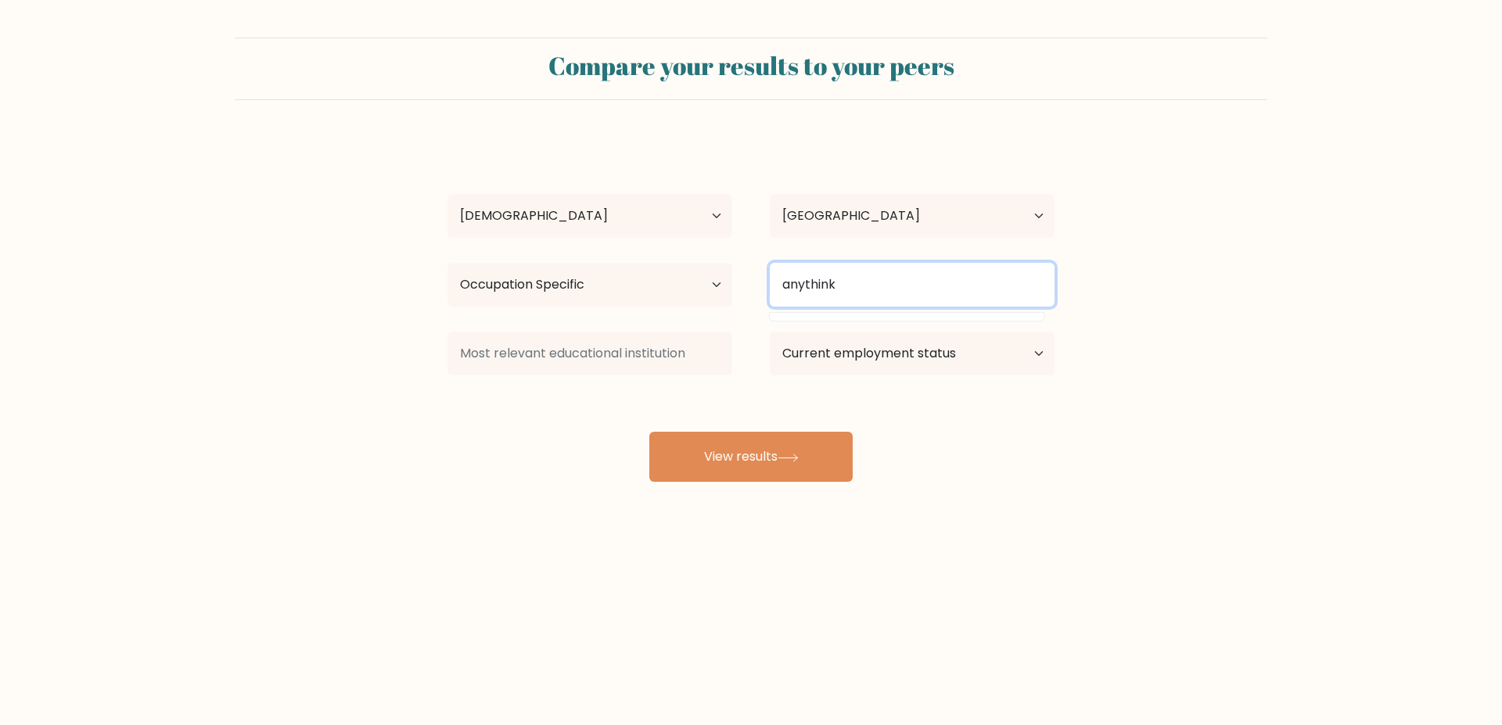
type input "anythink"
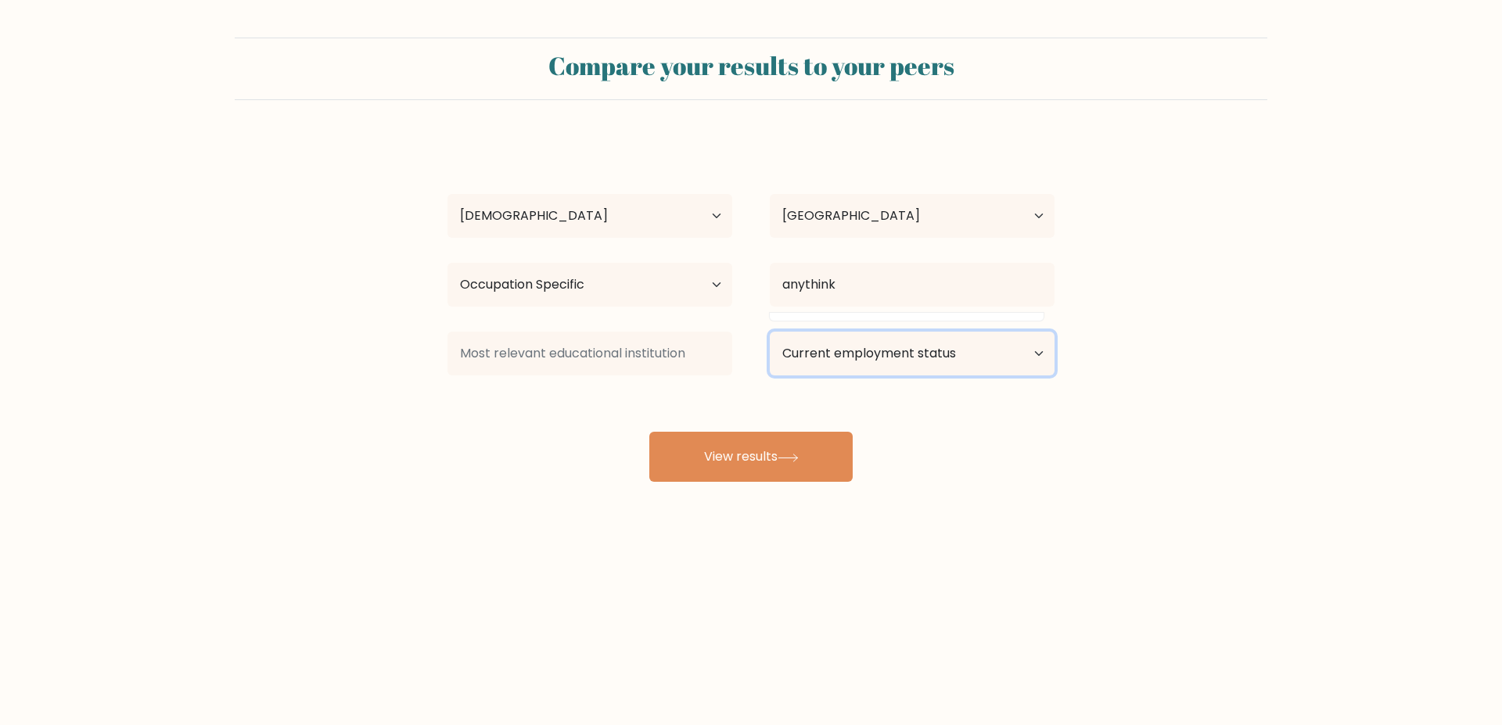
click at [770, 332] on select "Current employment status Employed Student Retired Other / prefer not to answer" at bounding box center [912, 354] width 285 height 44
select select "other"
click option "Other / prefer not to answer" at bounding box center [0, 0] width 0 height 0
click at [818, 465] on button "View results" at bounding box center [750, 457] width 203 height 50
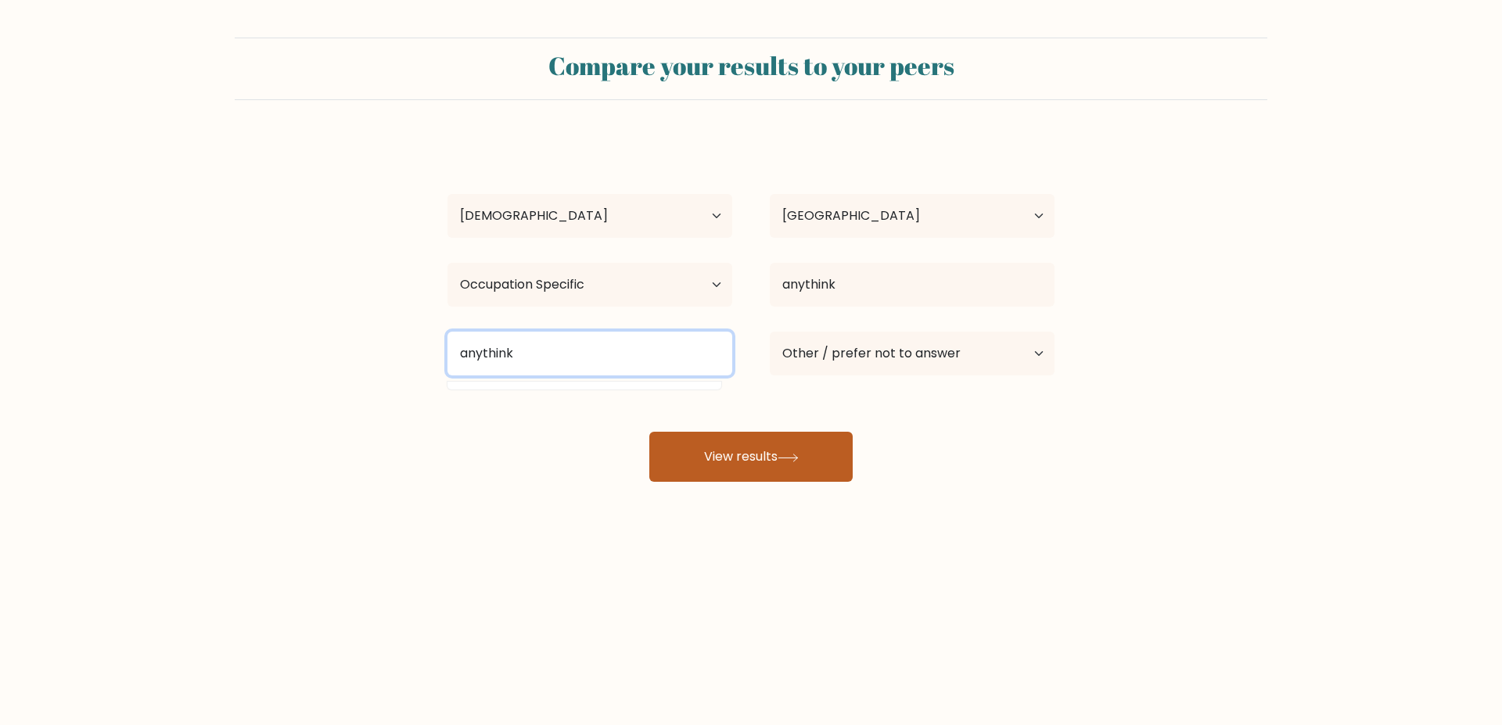
type input "anythink"
click at [756, 443] on button "View results" at bounding box center [750, 457] width 203 height 50
